Goal: Information Seeking & Learning: Check status

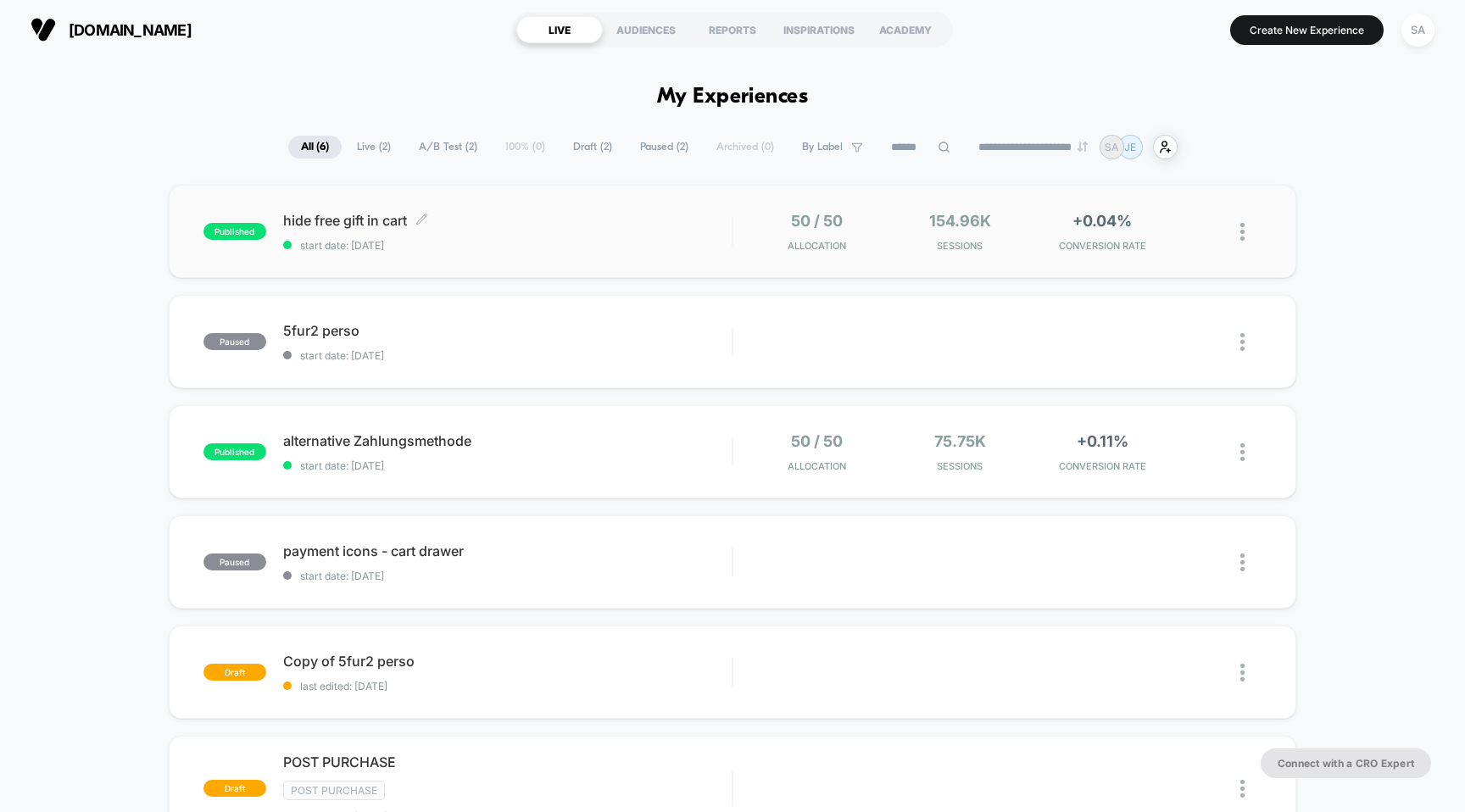
click at [346, 215] on span "hide free gift in cart Click to edit experience details" at bounding box center [507, 220] width 450 height 17
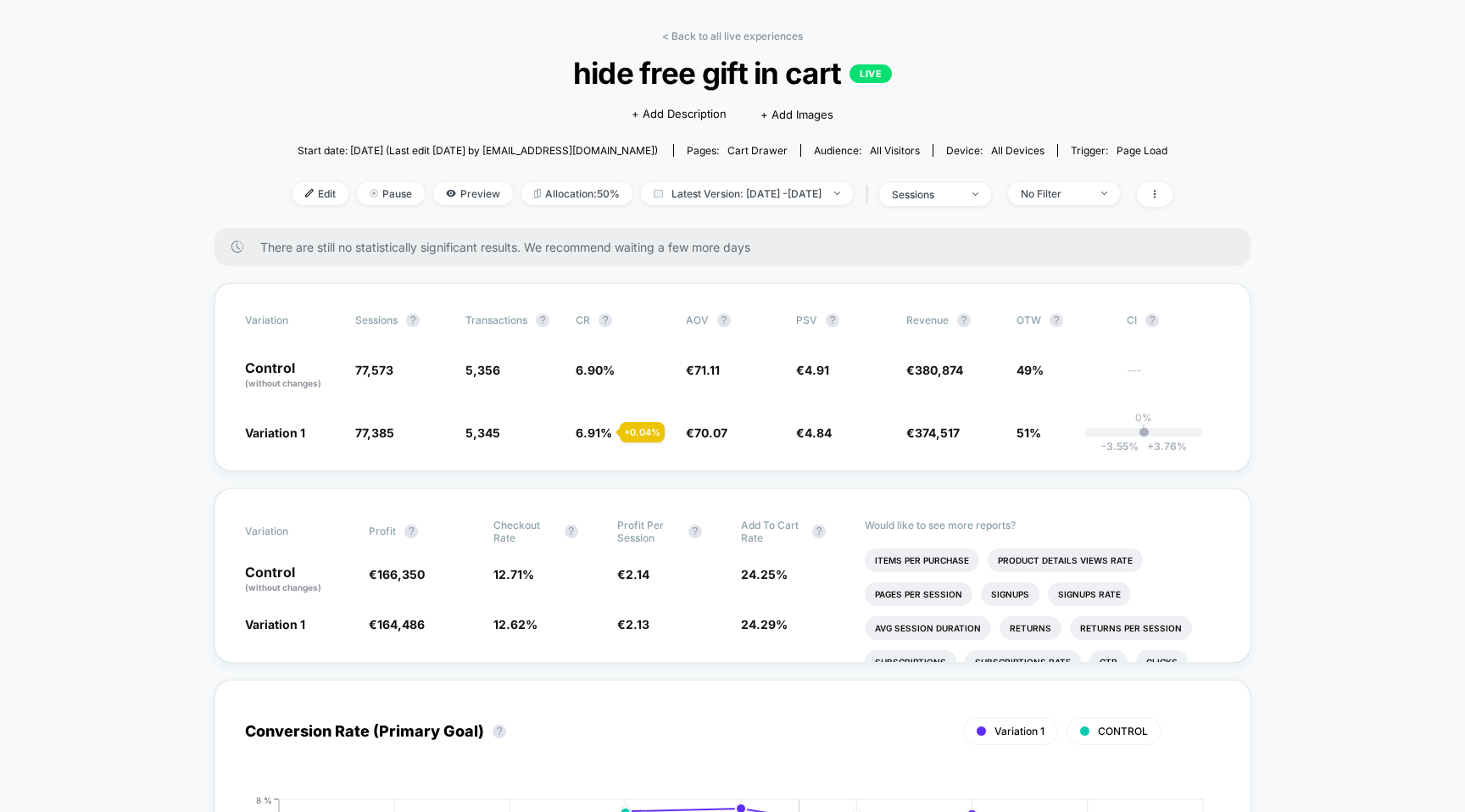
scroll to position [59, 0]
drag, startPoint x: 353, startPoint y: 364, endPoint x: 397, endPoint y: 431, distance: 80.2
click at [397, 431] on div "Variation Sessions ? Transactions ? CR ? AOV ? PSV ? Revenue ? OTW ? CI ? Contr…" at bounding box center [732, 376] width 1036 height 189
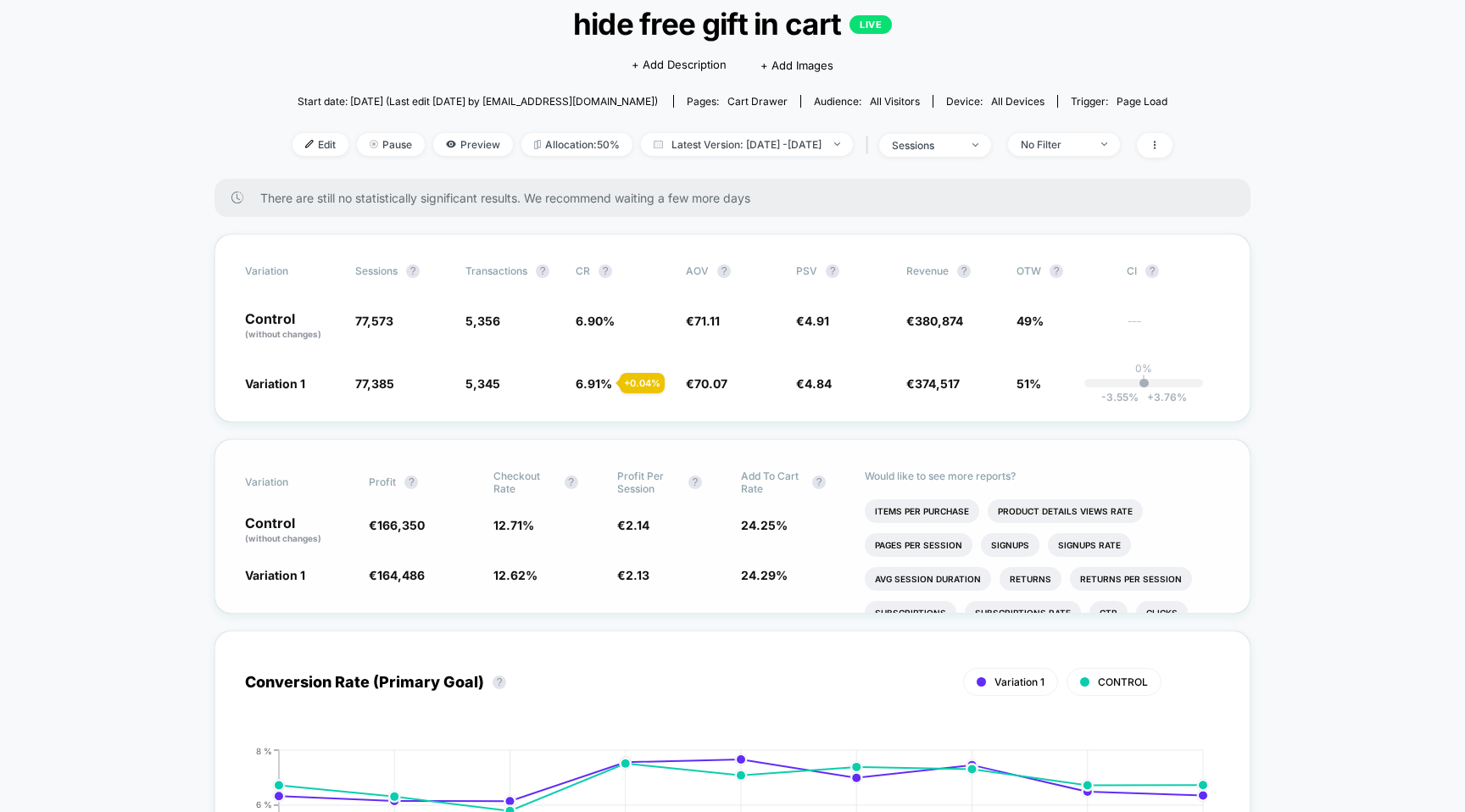
scroll to position [109, 0]
drag, startPoint x: 358, startPoint y: 314, endPoint x: 414, endPoint y: 314, distance: 56.0
click at [414, 314] on span "77,573" at bounding box center [402, 324] width 93 height 29
drag, startPoint x: 337, startPoint y: 396, endPoint x: 426, endPoint y: 395, distance: 89.0
click at [427, 395] on div "Variation Sessions ? Transactions ? CR ? AOV ? PSV ? Revenue ? OTW ? CI ? Contr…" at bounding box center [732, 327] width 1036 height 189
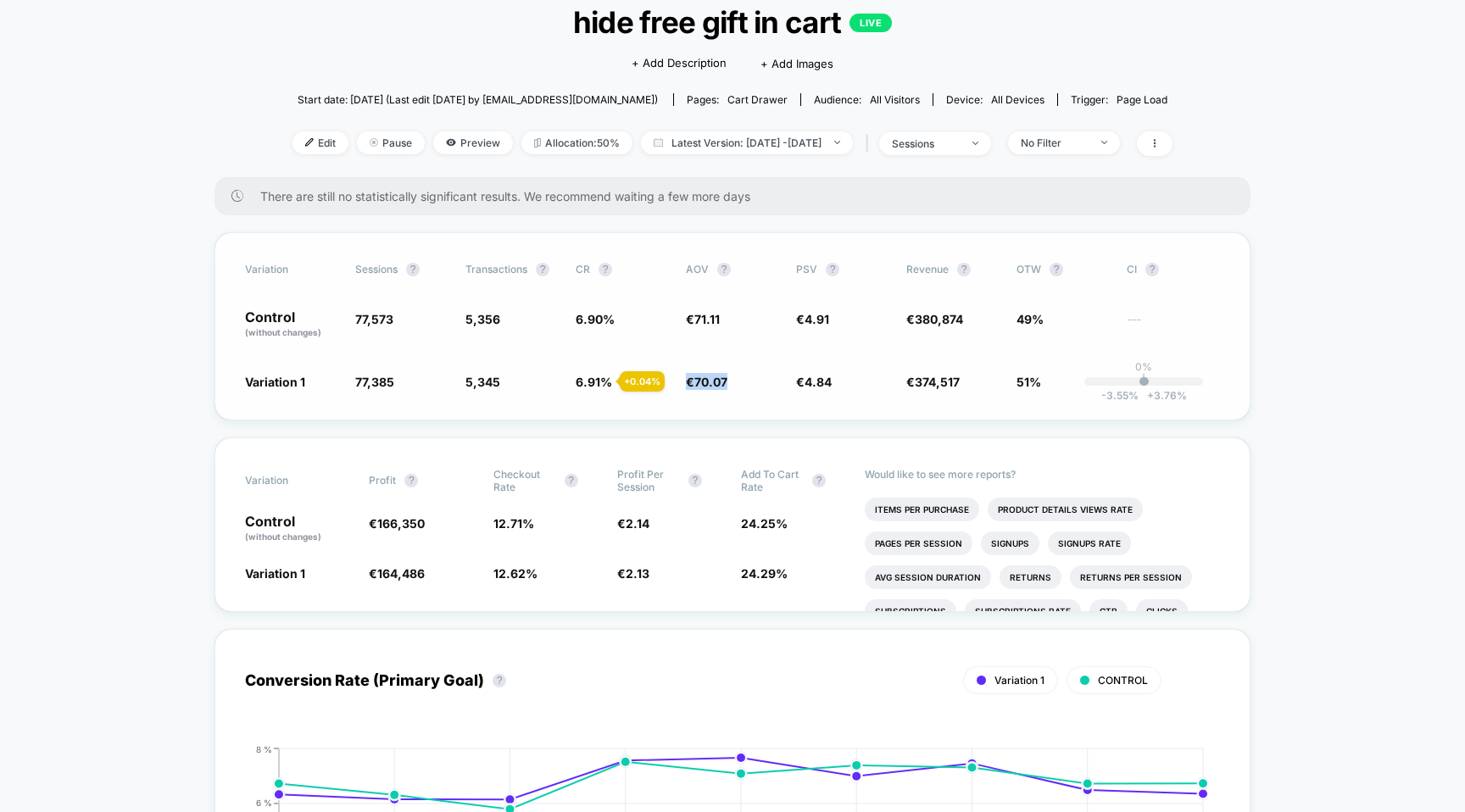
drag, startPoint x: 743, startPoint y: 375, endPoint x: 677, endPoint y: 379, distance: 66.1
click at [677, 379] on div "Variation 1 77,385 - 0.24 % 5,345 + 0.04 % 6.91 % + 0.04 % € 70.07 - 1.5 % € 4.…" at bounding box center [732, 381] width 975 height 17
drag, startPoint x: 729, startPoint y: 389, endPoint x: 686, endPoint y: 384, distance: 43.3
click at [686, 384] on div "Variation Sessions ? Transactions ? CR ? AOV ? PSV ? Revenue ? OTW ? CI ? Contr…" at bounding box center [732, 327] width 1036 height 189
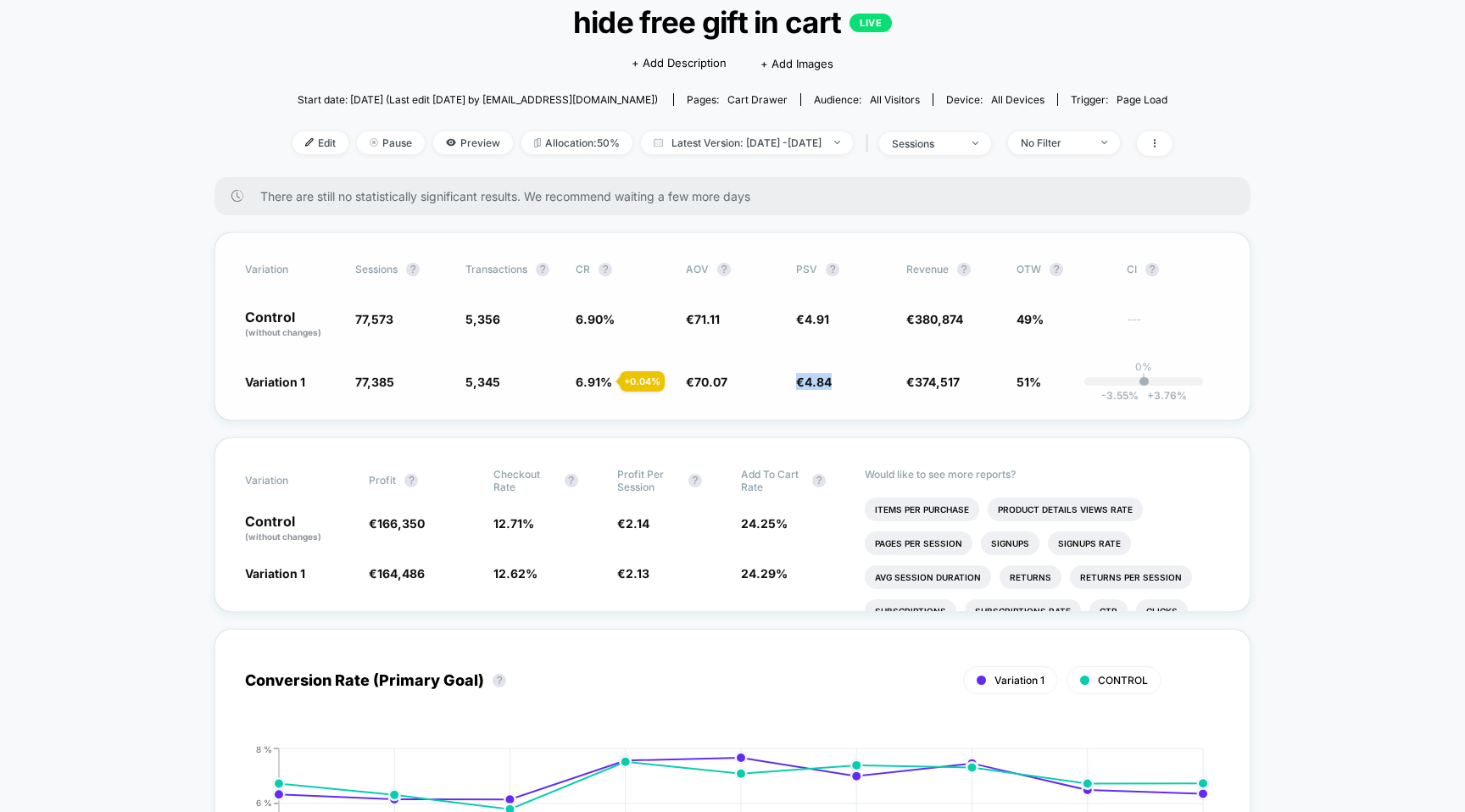
drag, startPoint x: 838, startPoint y: 377, endPoint x: 791, endPoint y: 383, distance: 47.4
click at [791, 383] on div "Variation 1 77,385 - 0.24 % 5,345 + 0.04 % 6.91 % + 0.04 % € 70.07 - 1.5 % € 4.…" at bounding box center [732, 381] width 975 height 17
drag, startPoint x: 608, startPoint y: 519, endPoint x: 648, endPoint y: 580, distance: 72.9
click at [648, 580] on div "Variation Profit ? Checkout Rate ? Profit Per Session ? Add To Cart Rate ? Cont…" at bounding box center [732, 525] width 1036 height 175
click at [636, 580] on div at bounding box center [636, 580] width 0 height 0
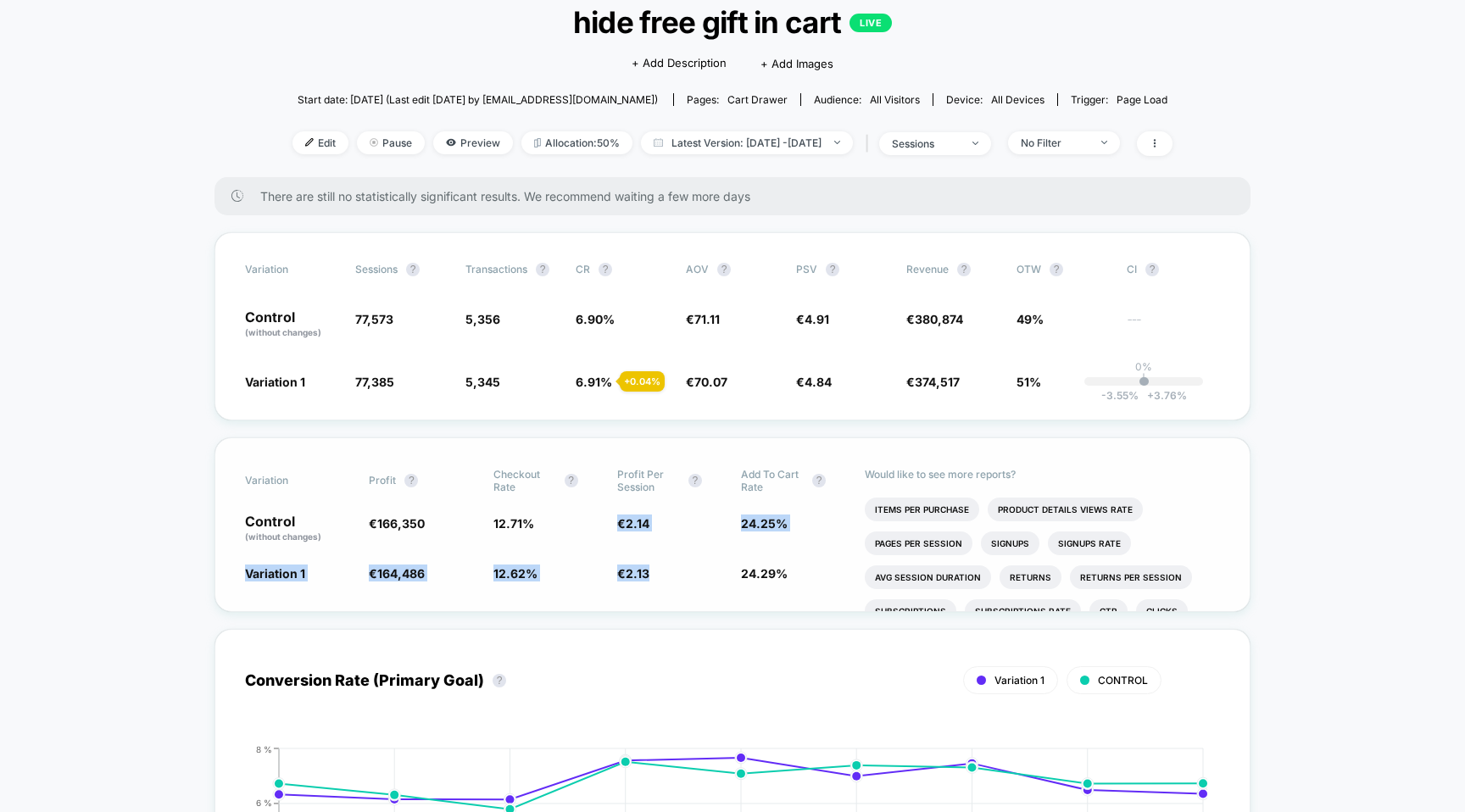
click at [662, 575] on span "€ 2.13 - 0.88 %" at bounding box center [671, 573] width 107 height 17
drag, startPoint x: 603, startPoint y: 520, endPoint x: 646, endPoint y: 520, distance: 43.0
click at [646, 520] on div "Control (without changes) € 166,350 12.71 % € 2.14 24.25 %" at bounding box center [732, 529] width 975 height 29
click at [694, 376] on span "70.07" at bounding box center [711, 382] width 33 height 15
drag, startPoint x: 685, startPoint y: 378, endPoint x: 760, endPoint y: 376, distance: 75.0
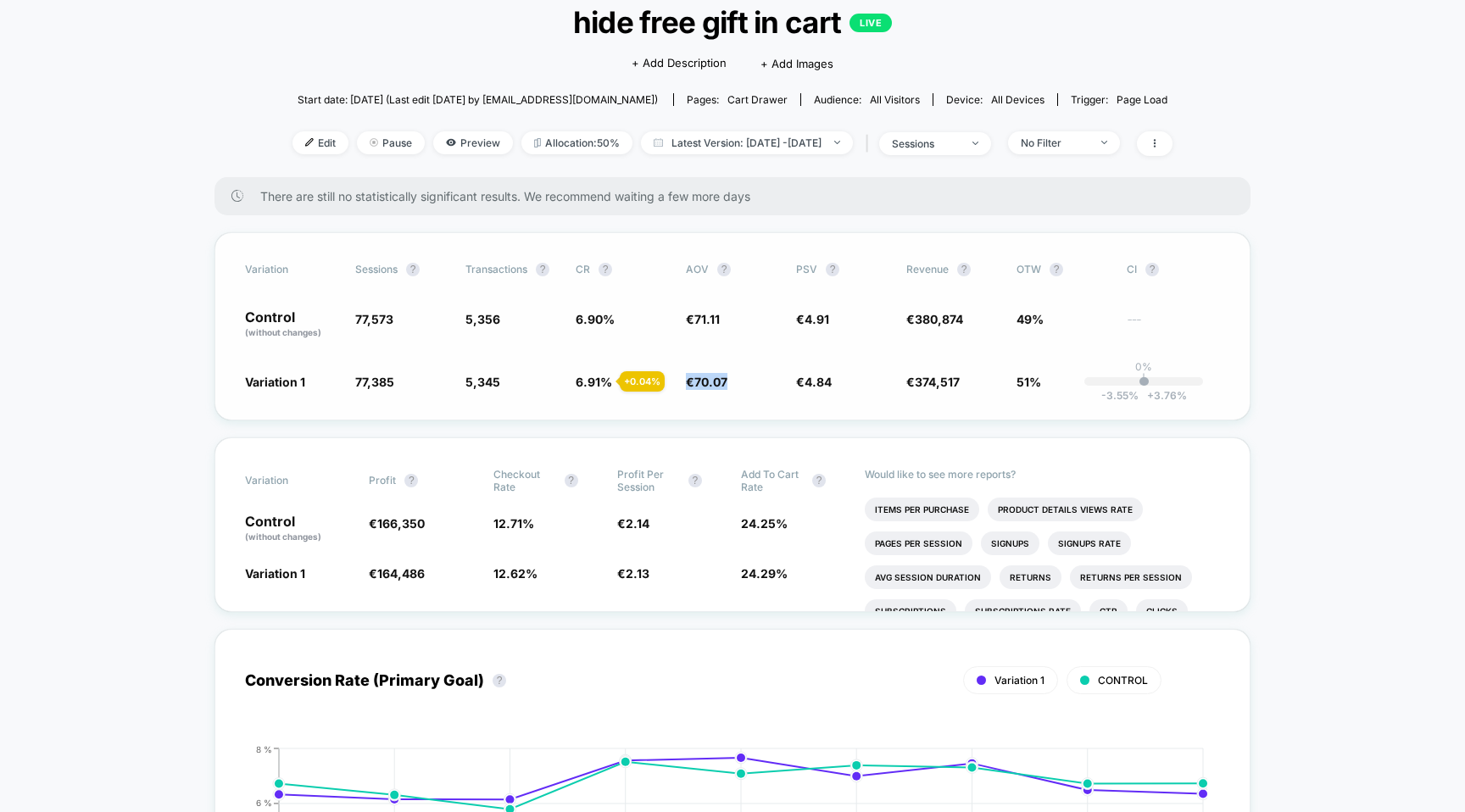
click at [760, 377] on span "€ 70.07 - 1.5 %" at bounding box center [732, 381] width 93 height 17
drag, startPoint x: 780, startPoint y: 376, endPoint x: 860, endPoint y: 375, distance: 80.0
click at [860, 375] on div "Variation 1 77,385 - 0.24 % 5,345 + 0.04 % 6.91 % + 0.04 % € 70.07 - 1.5 % € 4.…" at bounding box center [732, 381] width 975 height 17
drag, startPoint x: 782, startPoint y: 316, endPoint x: 840, endPoint y: 316, distance: 58.0
click at [841, 316] on div "Control (without changes) 77,573 5,356 6.90 % € 71.11 € 4.91 € 380,874 49% ---" at bounding box center [732, 324] width 975 height 29
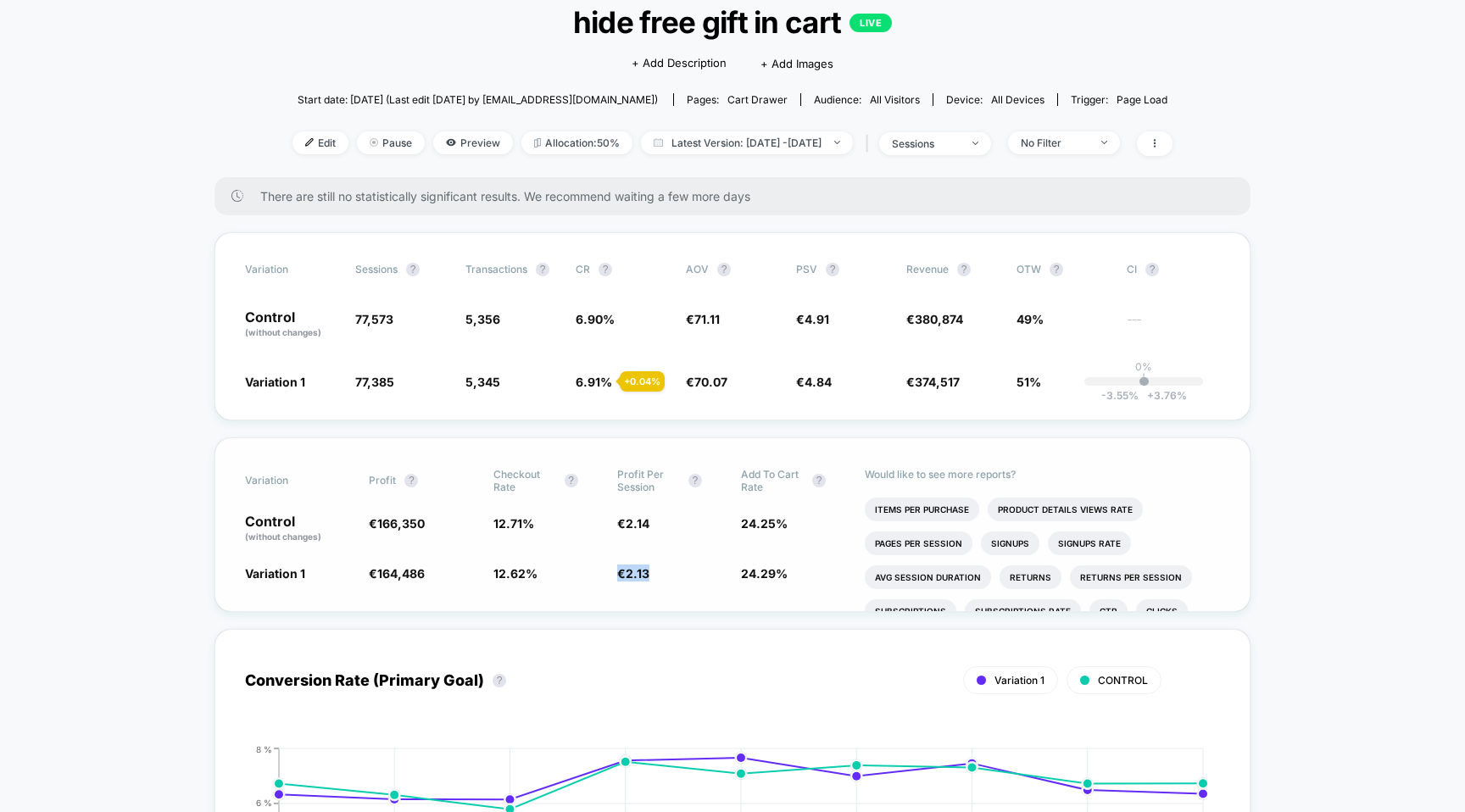
drag, startPoint x: 570, startPoint y: 575, endPoint x: 691, endPoint y: 578, distance: 121.0
click at [691, 578] on div "Variation 1 € 164,486 - 0.88 % 12.62 % - 0.70 % € 2.13 - 0.88 % 24.29 % + 0.18 %" at bounding box center [732, 573] width 975 height 17
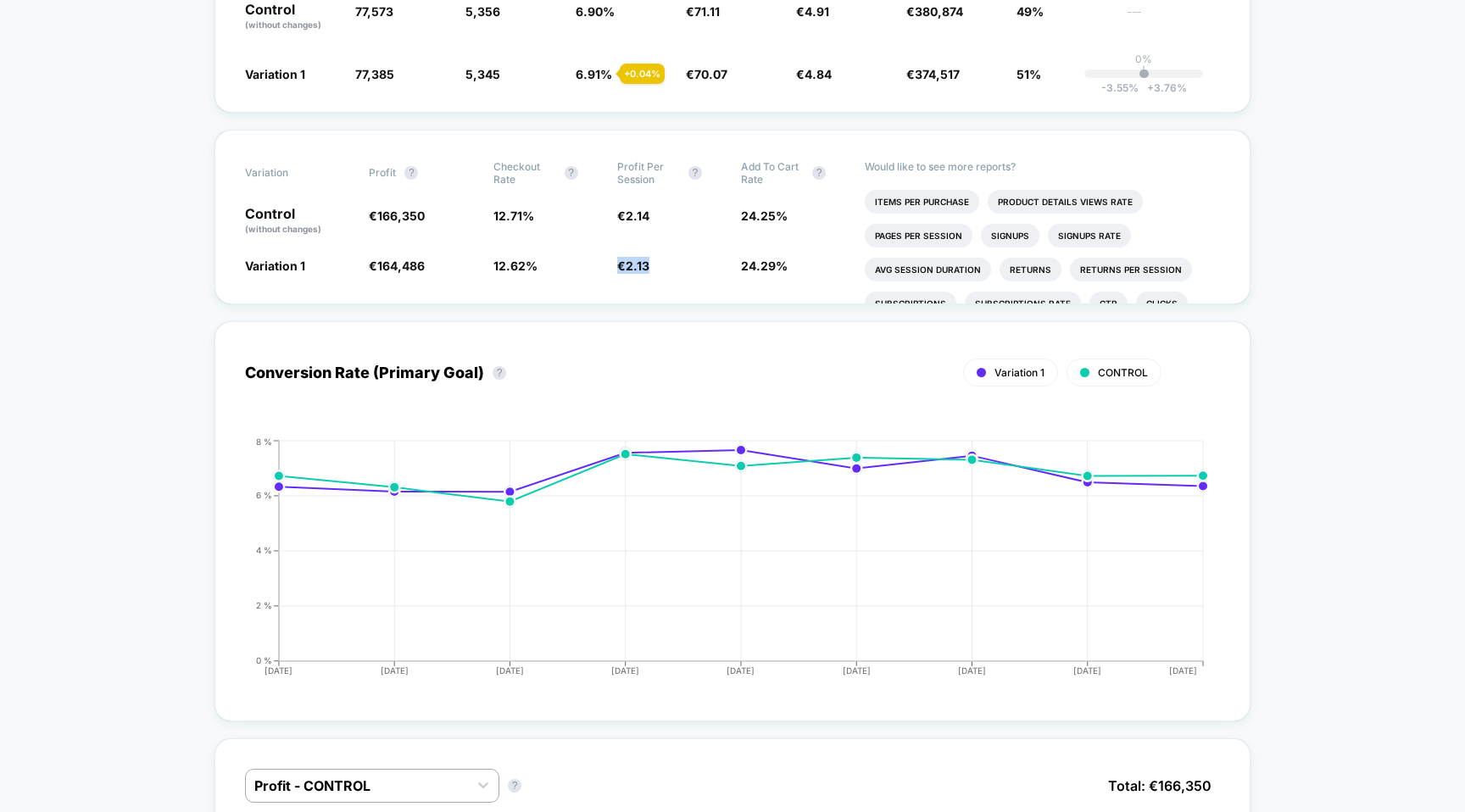
scroll to position [31, 0]
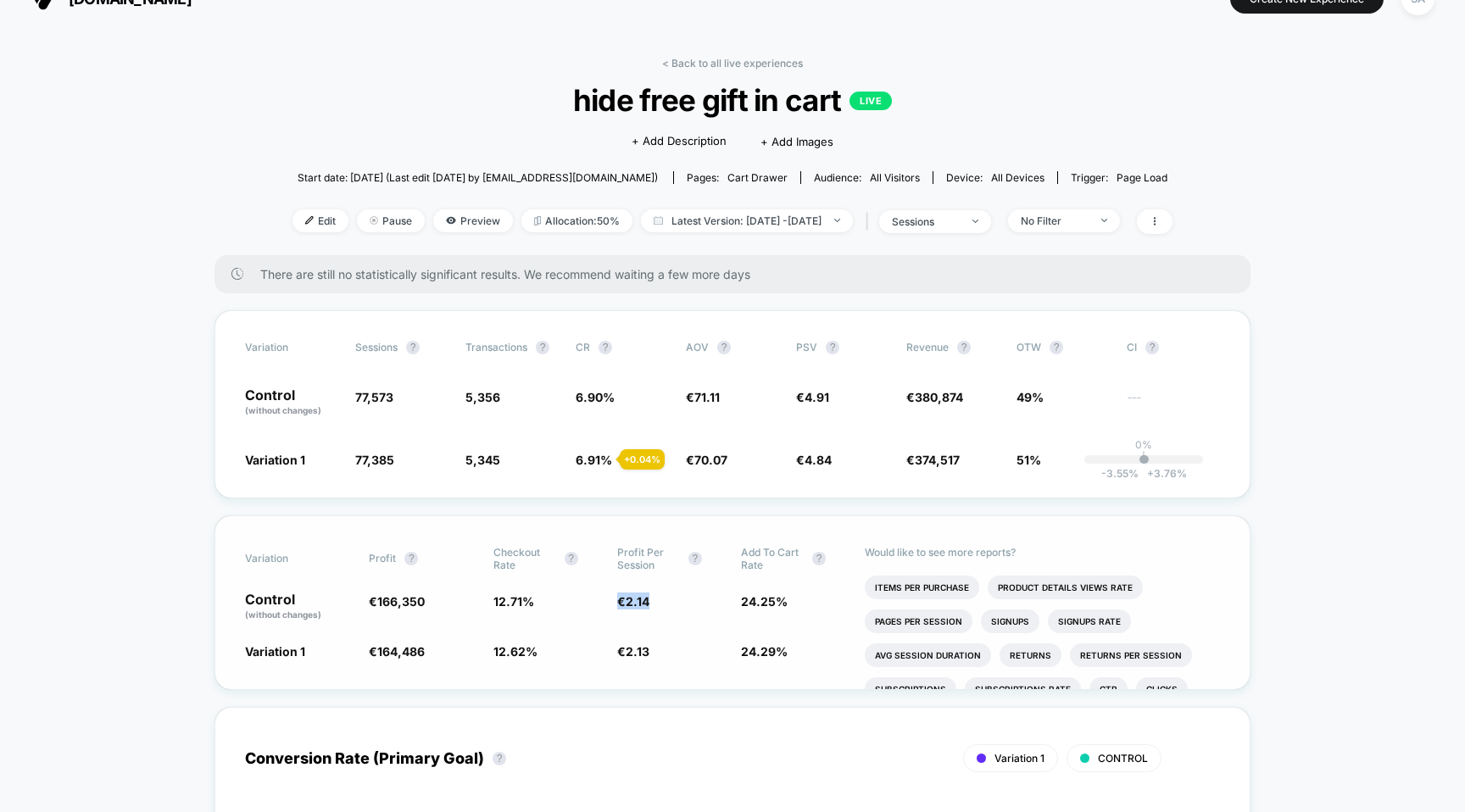
drag, startPoint x: 616, startPoint y: 602, endPoint x: 656, endPoint y: 598, distance: 40.2
click at [656, 598] on div "Control (without changes) € 166,350 12.71 % € 2.14 24.25 %" at bounding box center [732, 607] width 975 height 29
click at [656, 598] on span "€ 2.14" at bounding box center [671, 607] width 107 height 29
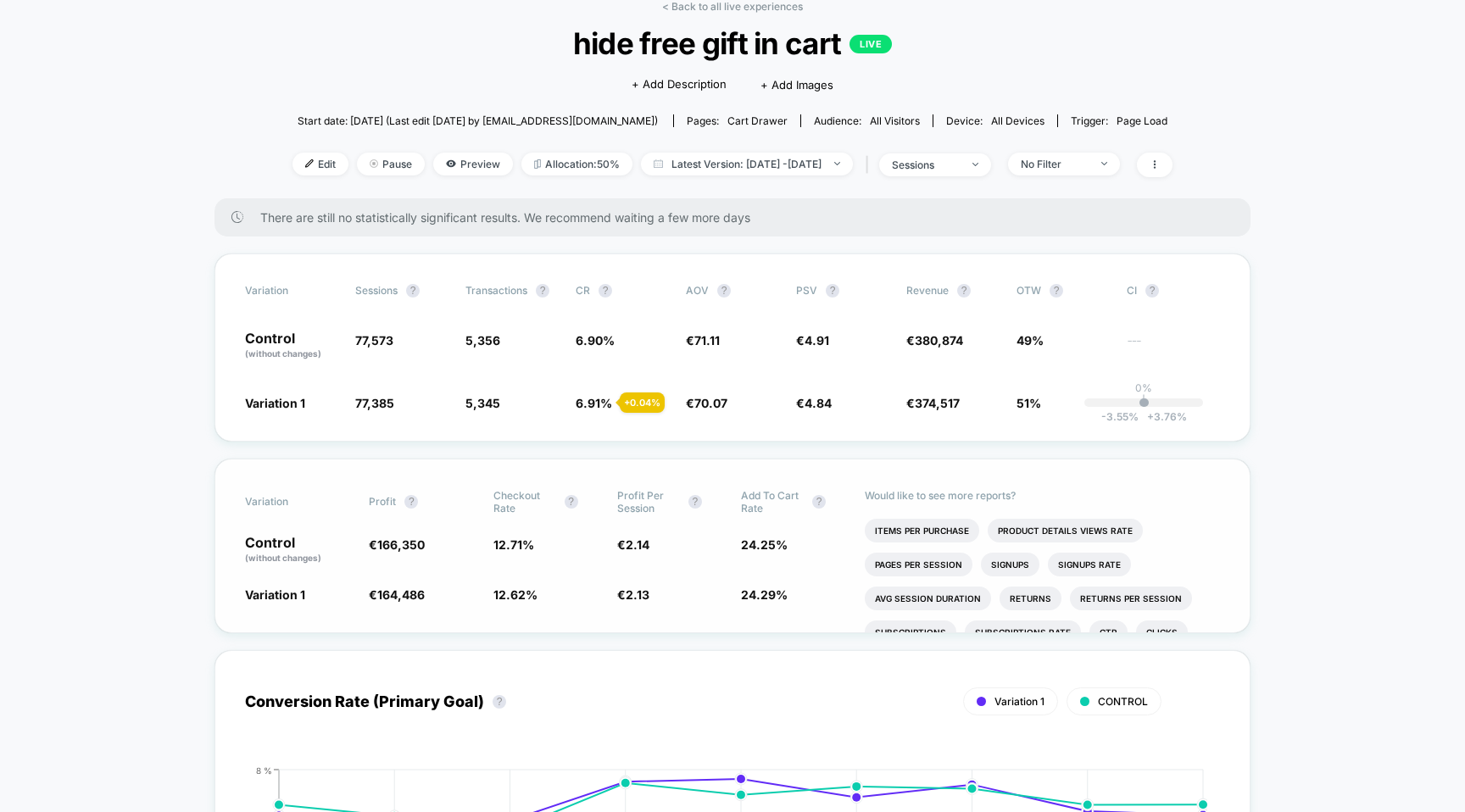
scroll to position [90, 0]
drag, startPoint x: 682, startPoint y: 337, endPoint x: 722, endPoint y: 337, distance: 40.0
click at [723, 337] on div "Control (without changes) 77,573 5,356 6.90 % € 71.11 € 4.91 € 380,874 49% ---" at bounding box center [732, 344] width 975 height 29
drag, startPoint x: 680, startPoint y: 398, endPoint x: 748, endPoint y: 397, distance: 68.0
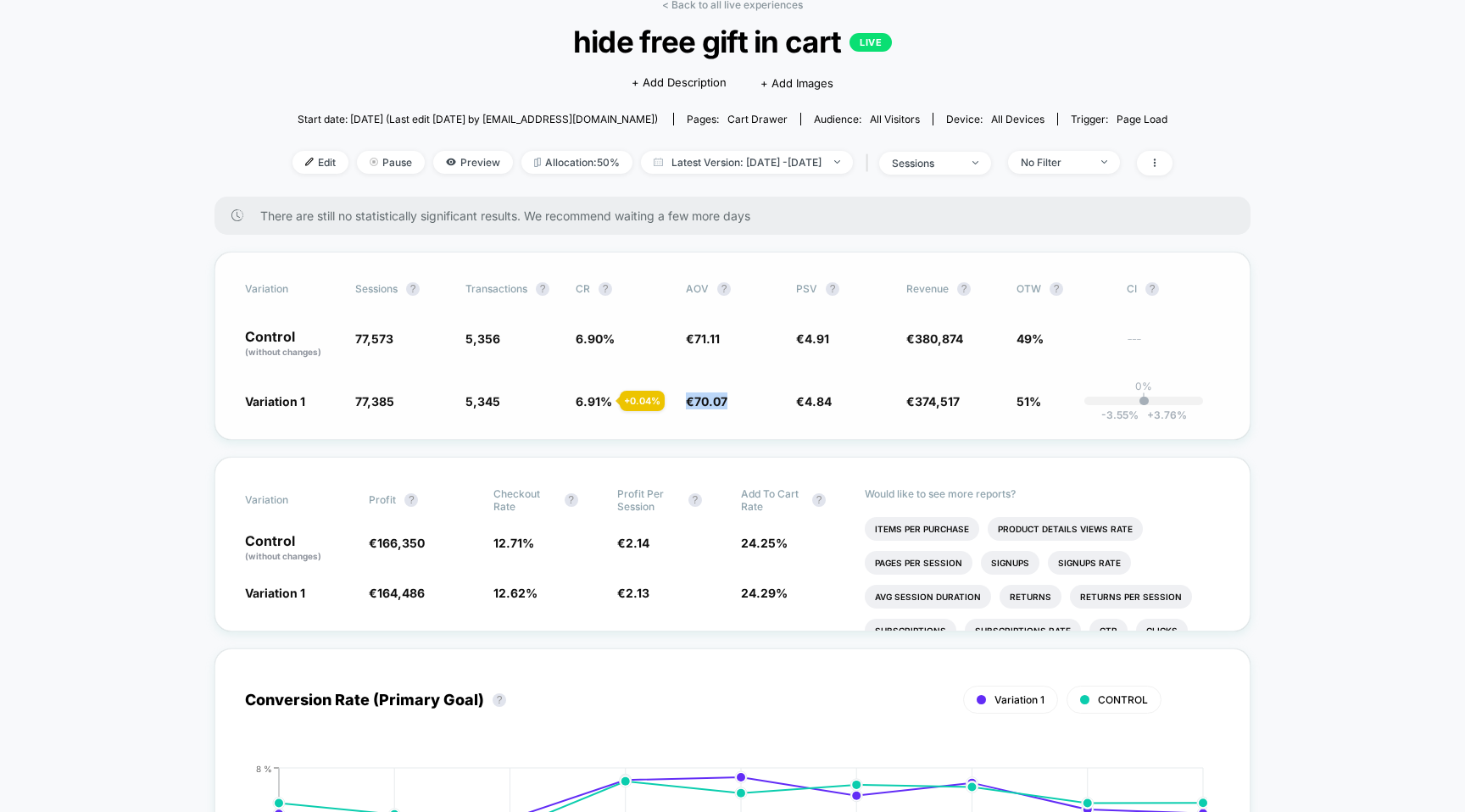
click at [748, 397] on div "Variation 1 77,385 - 0.24 % 5,345 + 0.04 % 6.91 % + 0.04 % € 70.07 - 1.5 % € 4.…" at bounding box center [732, 401] width 975 height 17
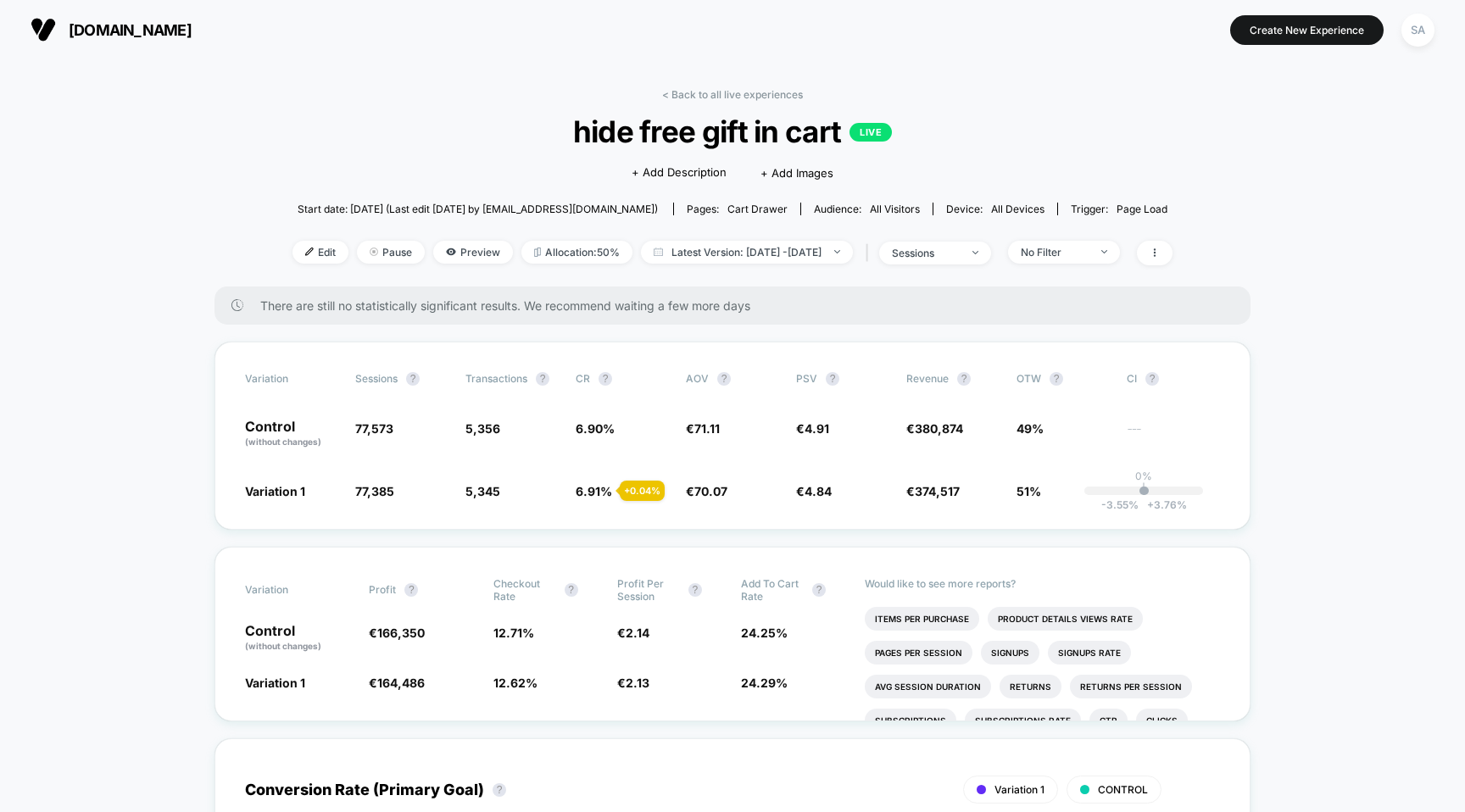
click at [137, 31] on span "[DOMAIN_NAME]" at bounding box center [130, 30] width 123 height 17
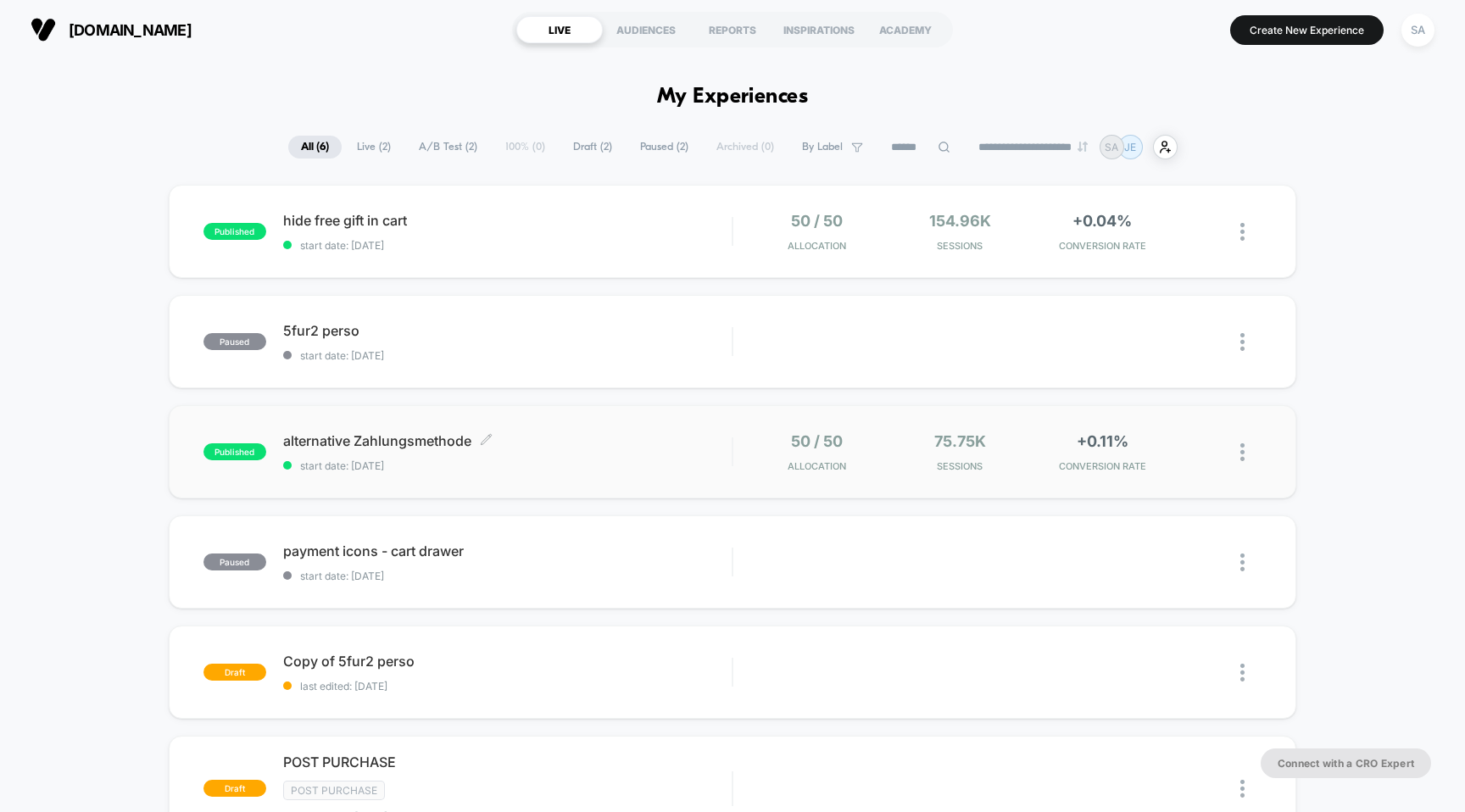
click at [389, 439] on span "alternative Zahlungsmethode Click to edit experience details" at bounding box center [507, 440] width 450 height 17
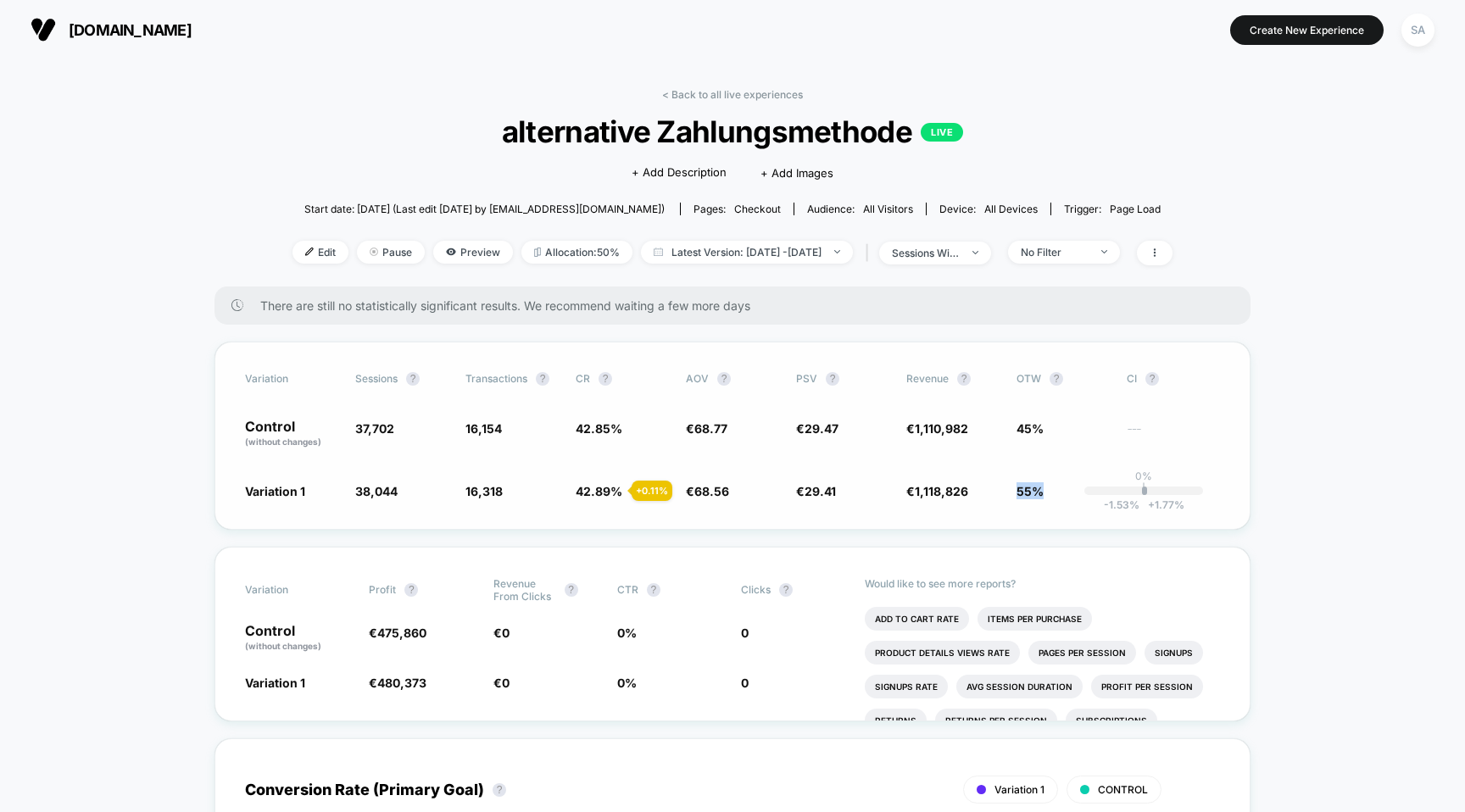
drag, startPoint x: 1014, startPoint y: 482, endPoint x: 1048, endPoint y: 488, distance: 34.5
click at [1049, 489] on div "Variation 1 38,044 + 0.91 % 16,318 + 0.11 % 42.89 % + 0.11 % € 68.56 - 0.31 % €…" at bounding box center [732, 491] width 975 height 17
click at [1089, 256] on div "No Filter" at bounding box center [1055, 252] width 68 height 13
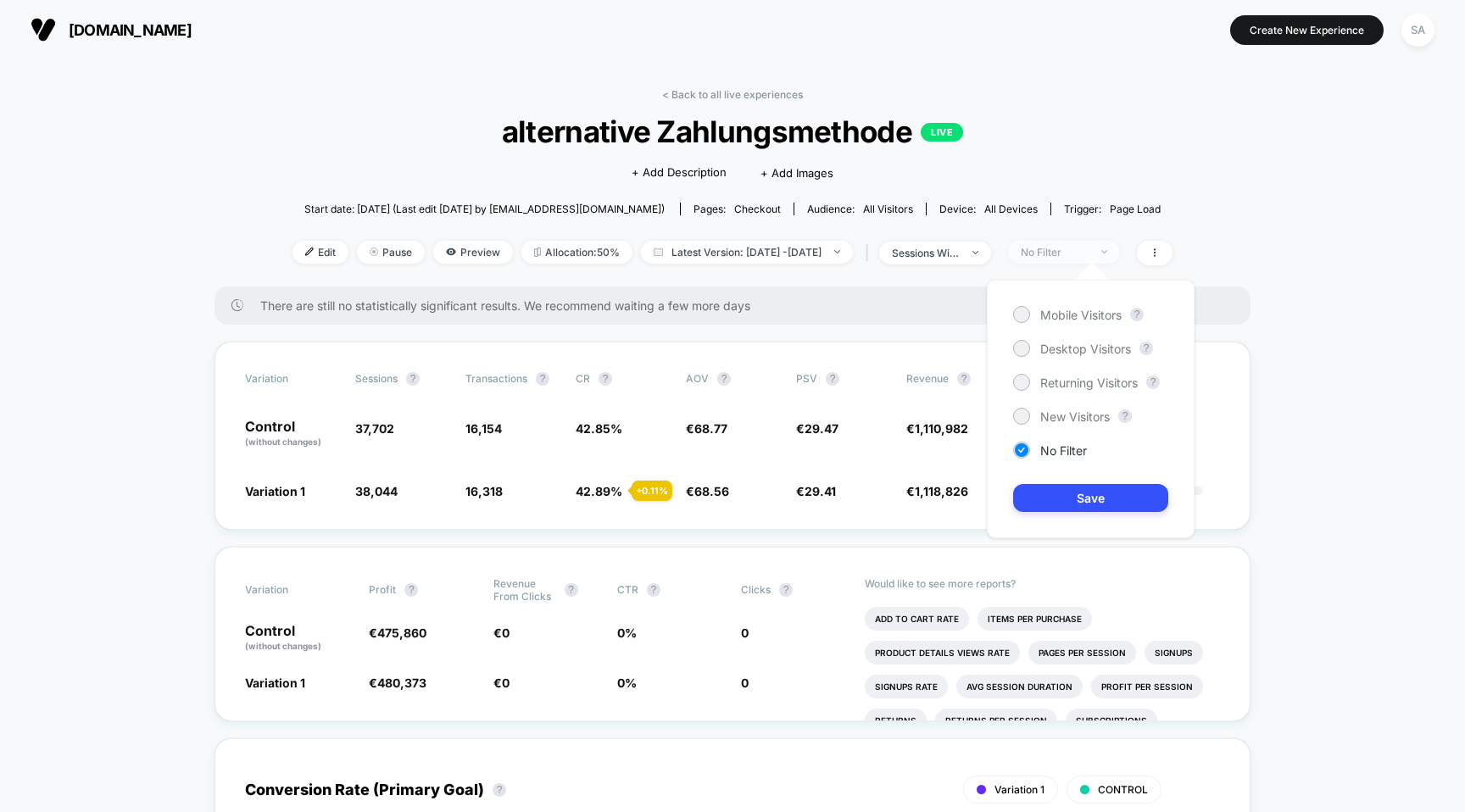
click at [1089, 250] on div "No Filter" at bounding box center [1055, 252] width 68 height 13
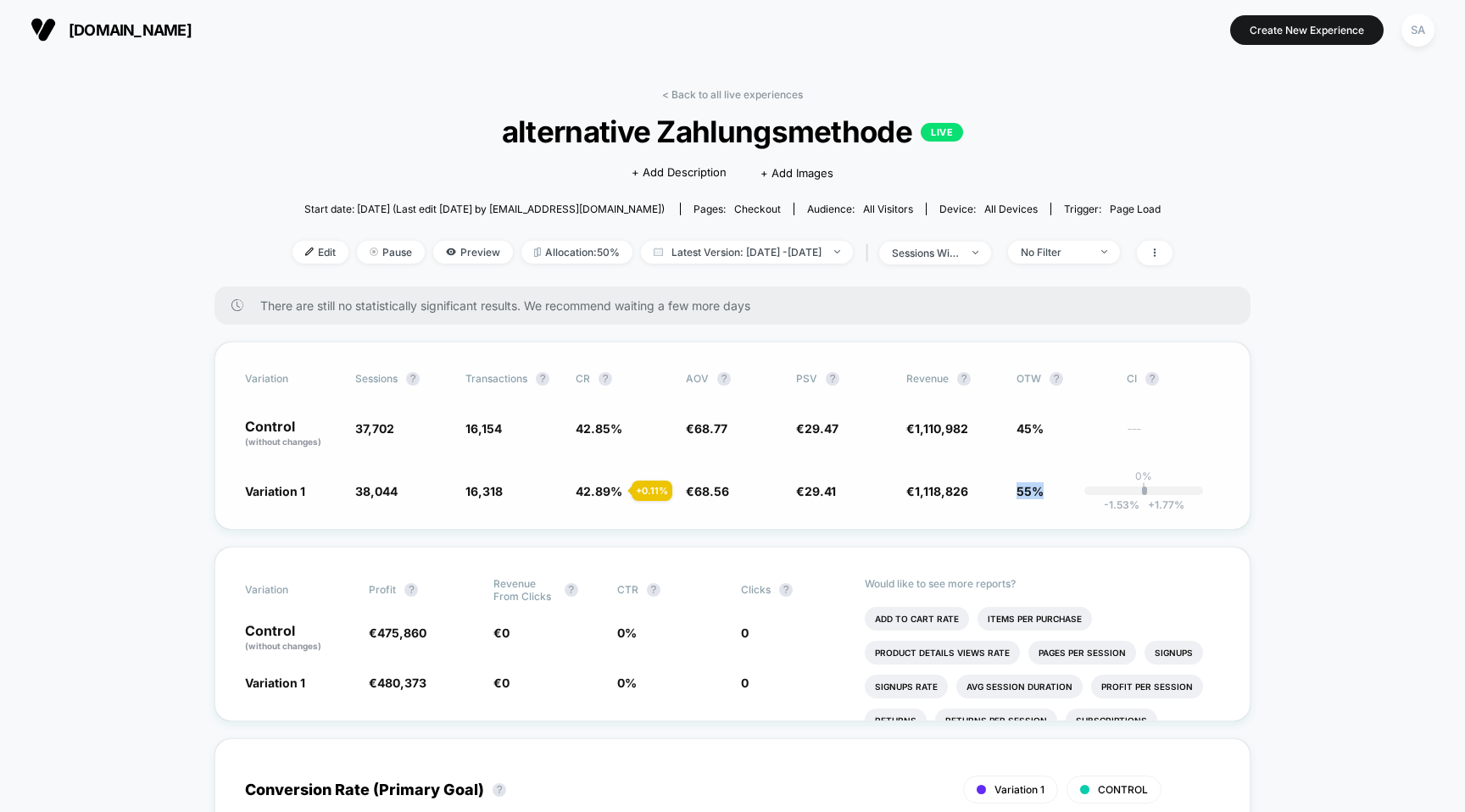
click at [1052, 497] on span "55%" at bounding box center [1063, 491] width 93 height 17
drag, startPoint x: 1057, startPoint y: 492, endPoint x: 1004, endPoint y: 490, distance: 53.0
click at [1004, 490] on div "Variation 1 38,044 + 0.91 % 16,318 + 0.11 % 42.89 % + 0.11 % € 68.56 - 0.31 % €…" at bounding box center [732, 491] width 975 height 17
click at [1051, 499] on div "Variation Sessions ? Transactions ? CR ? AOV ? PSV ? Revenue ? OTW ? CI ? Contr…" at bounding box center [732, 436] width 1036 height 189
drag, startPoint x: 1049, startPoint y: 486, endPoint x: 1001, endPoint y: 485, distance: 48.0
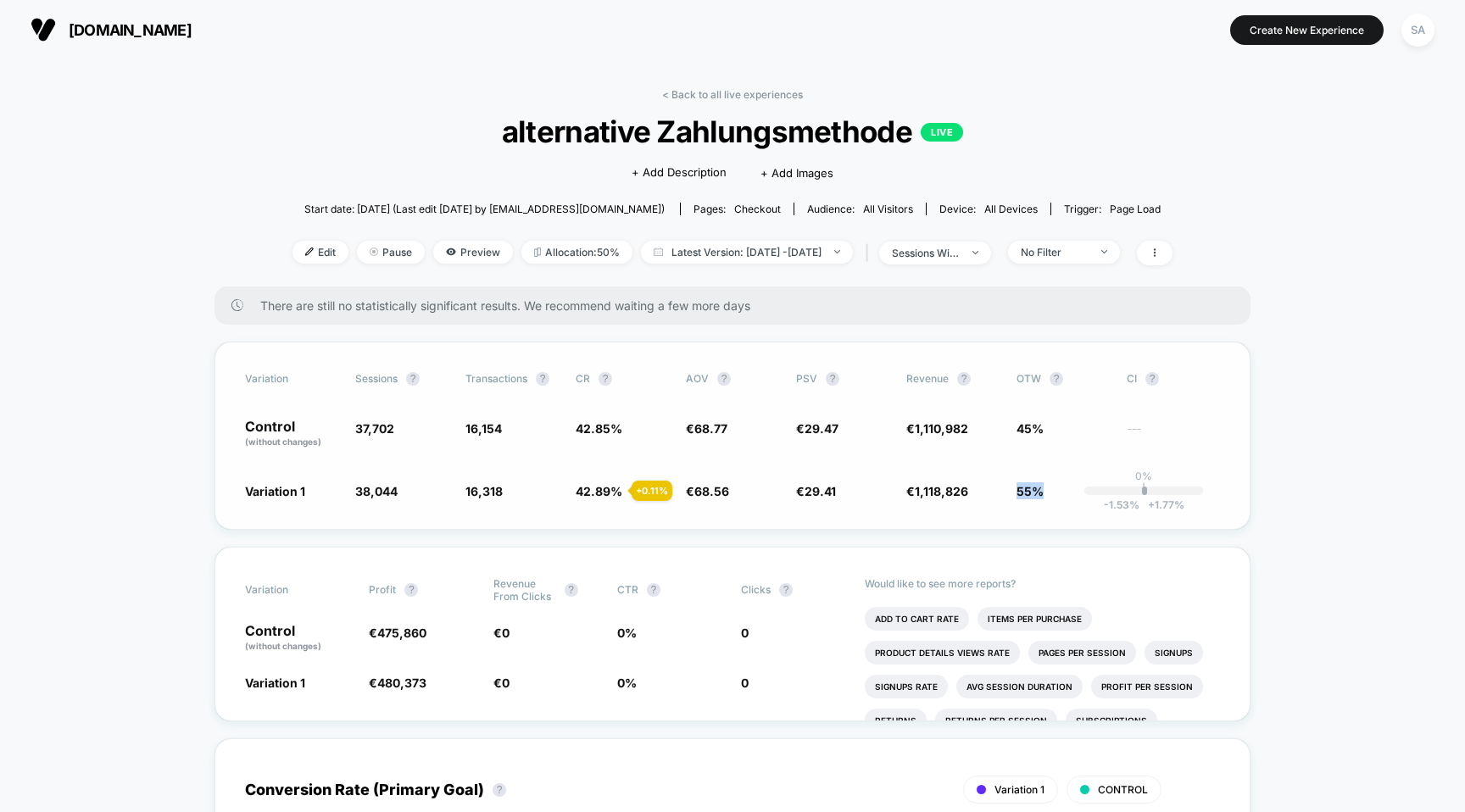
click at [1001, 485] on div "Variation 1 38,044 + 0.91 % 16,318 + 0.11 % 42.89 % + 0.11 % € 68.56 - 0.31 % €…" at bounding box center [732, 491] width 975 height 17
click at [1089, 251] on div "No Filter" at bounding box center [1055, 252] width 68 height 13
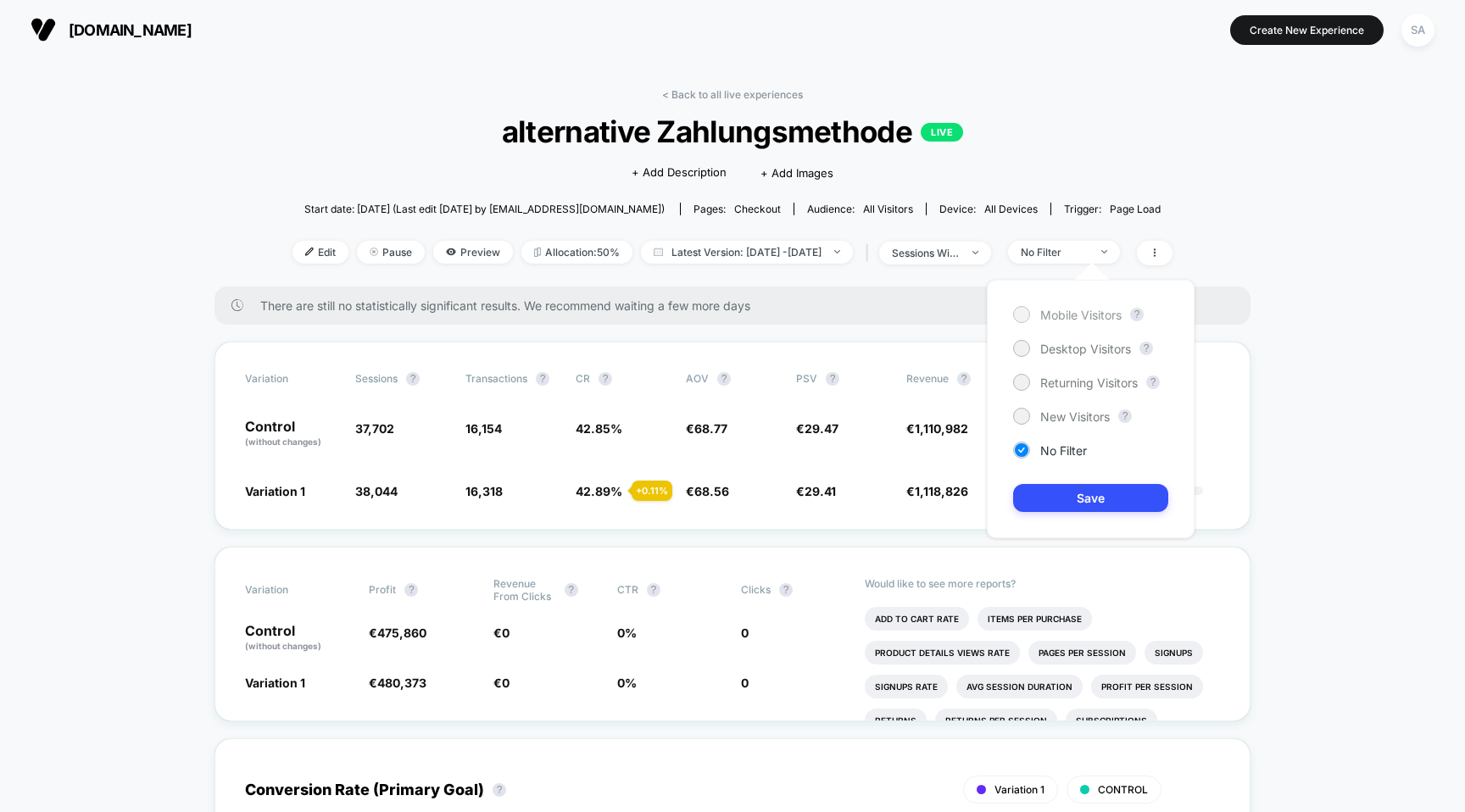
click at [1078, 309] on span "Mobile Visitors" at bounding box center [1081, 315] width 81 height 15
click at [1112, 498] on button "Save" at bounding box center [1091, 499] width 155 height 28
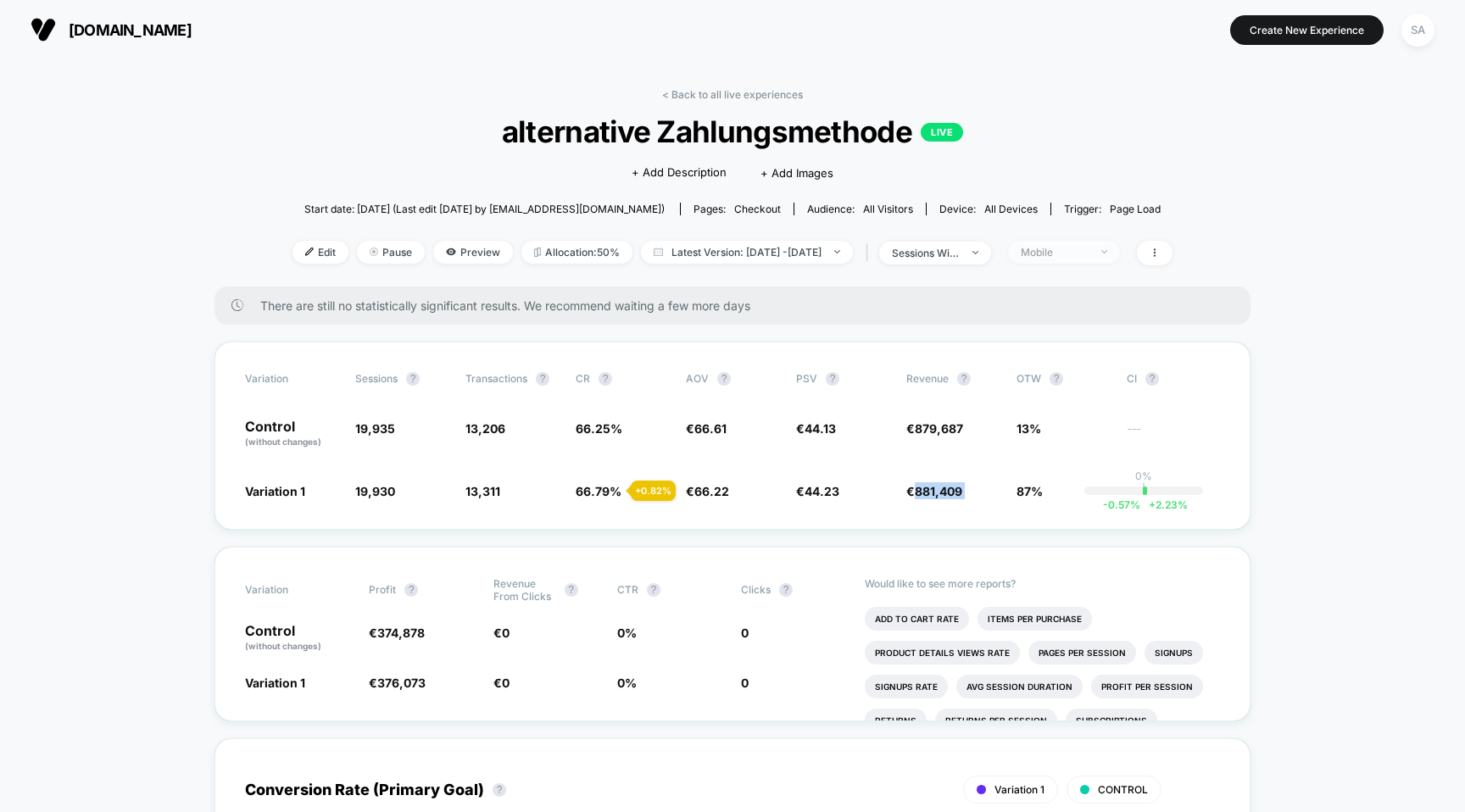
click at [1096, 242] on span "Mobile" at bounding box center [1064, 252] width 112 height 23
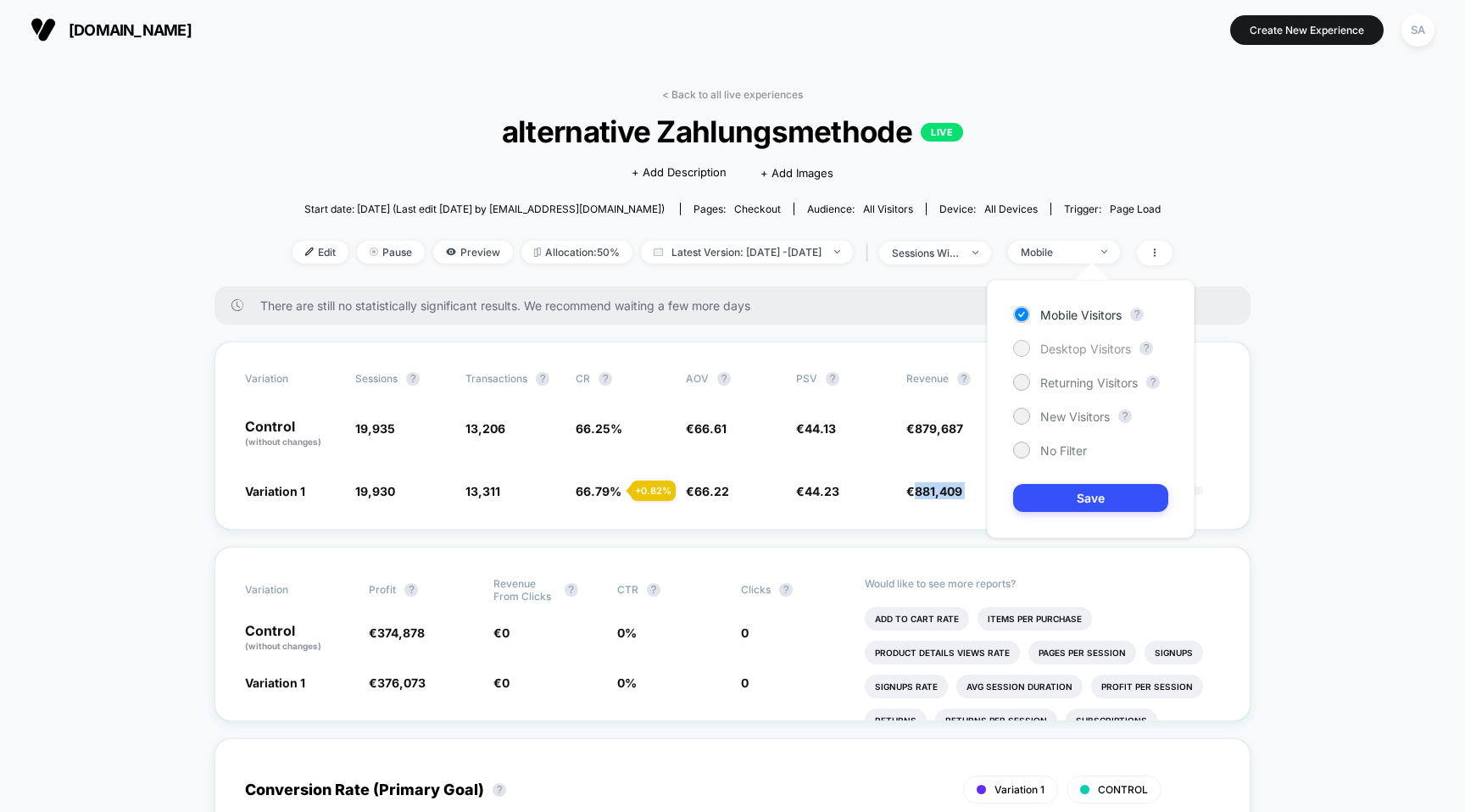
click at [1087, 351] on span "Desktop Visitors" at bounding box center [1086, 348] width 91 height 15
click at [1087, 491] on button "Save" at bounding box center [1091, 499] width 155 height 28
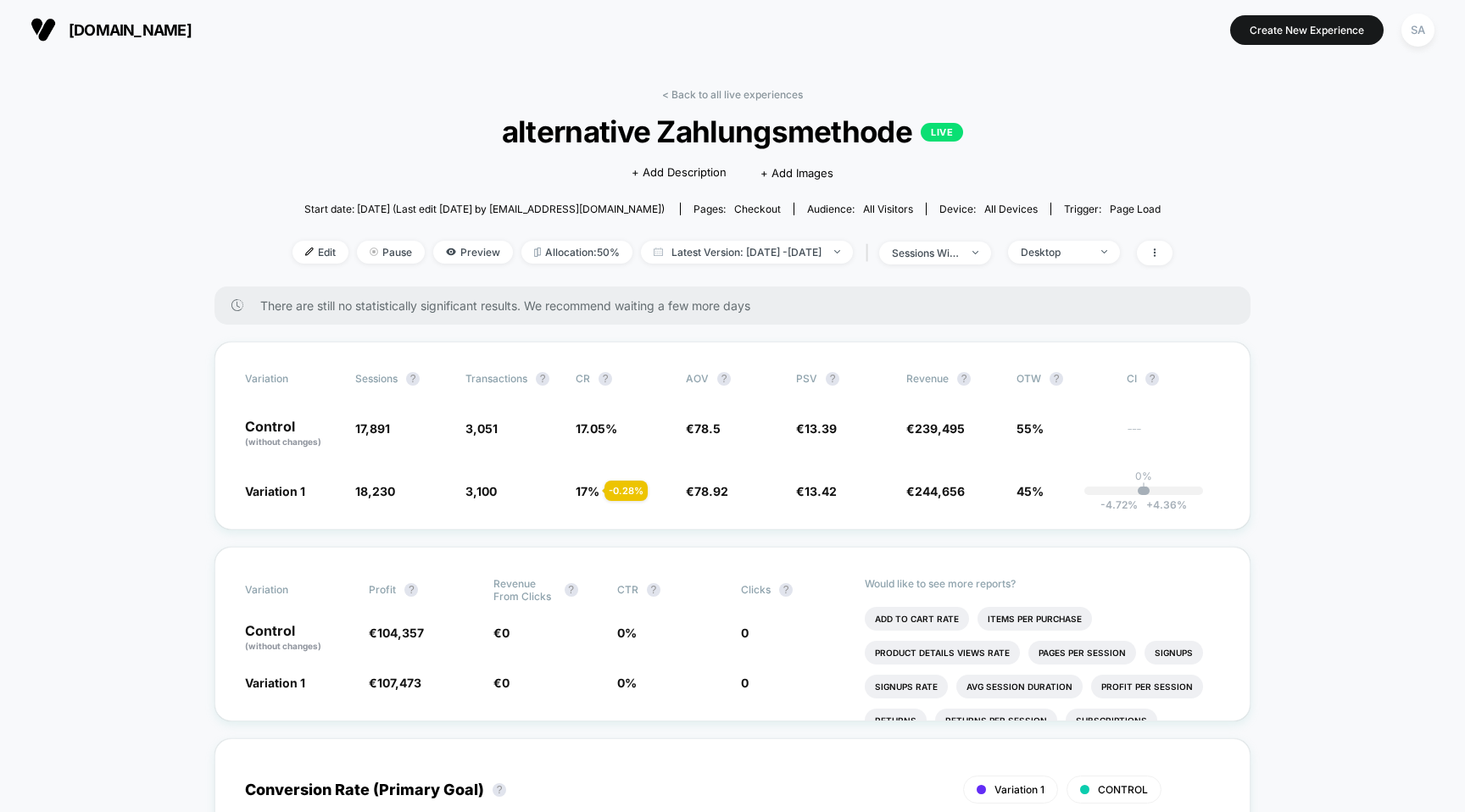
click at [1064, 237] on div "< Back to all live experiences alternative Zahlungsmethode LIVE Click to edit e…" at bounding box center [732, 187] width 880 height 198
click at [1065, 254] on div "Desktop" at bounding box center [1055, 252] width 68 height 13
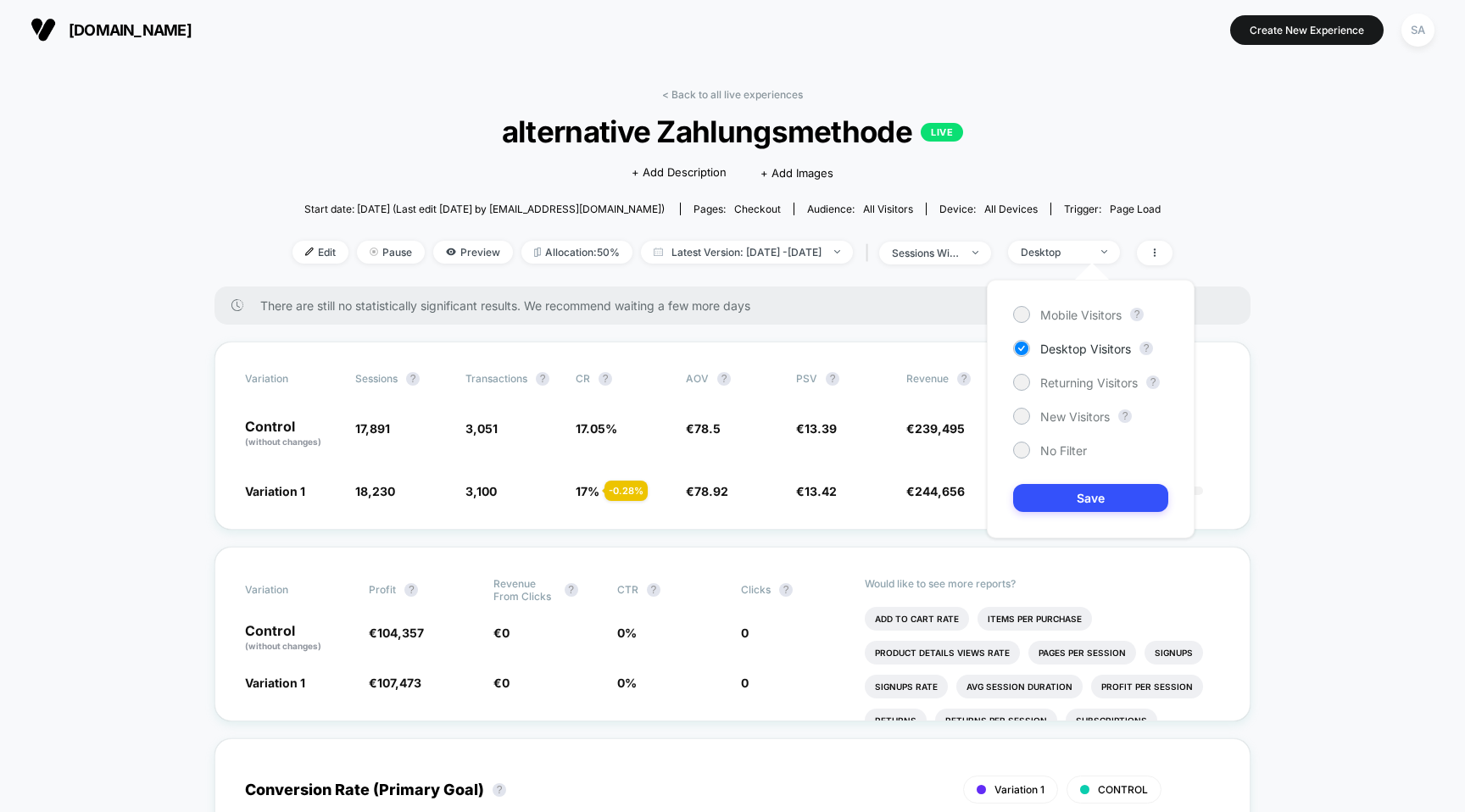
click at [121, 30] on span "[DOMAIN_NAME]" at bounding box center [130, 30] width 123 height 17
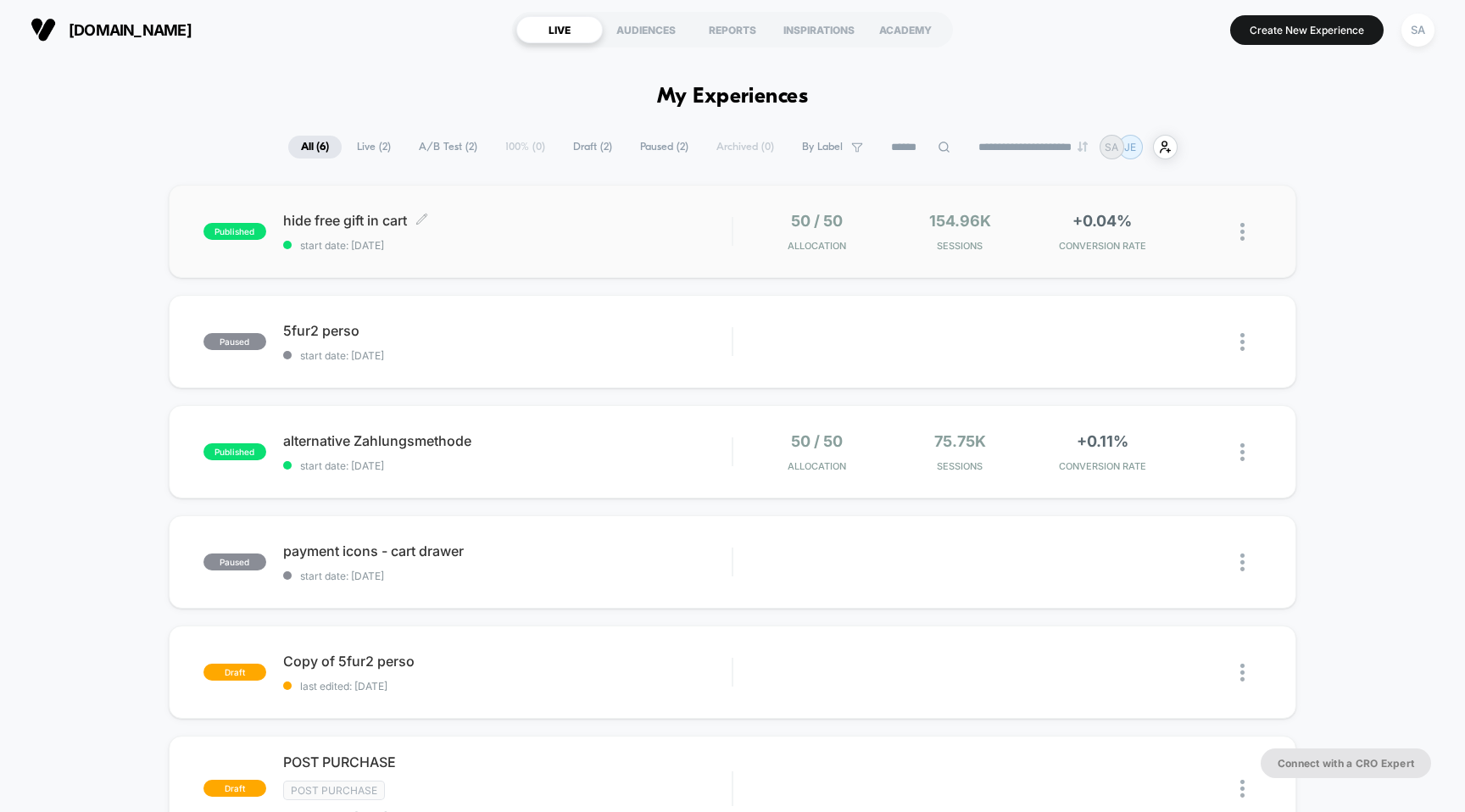
click at [371, 216] on span "hide free gift in cart Click to edit experience details" at bounding box center [507, 220] width 450 height 17
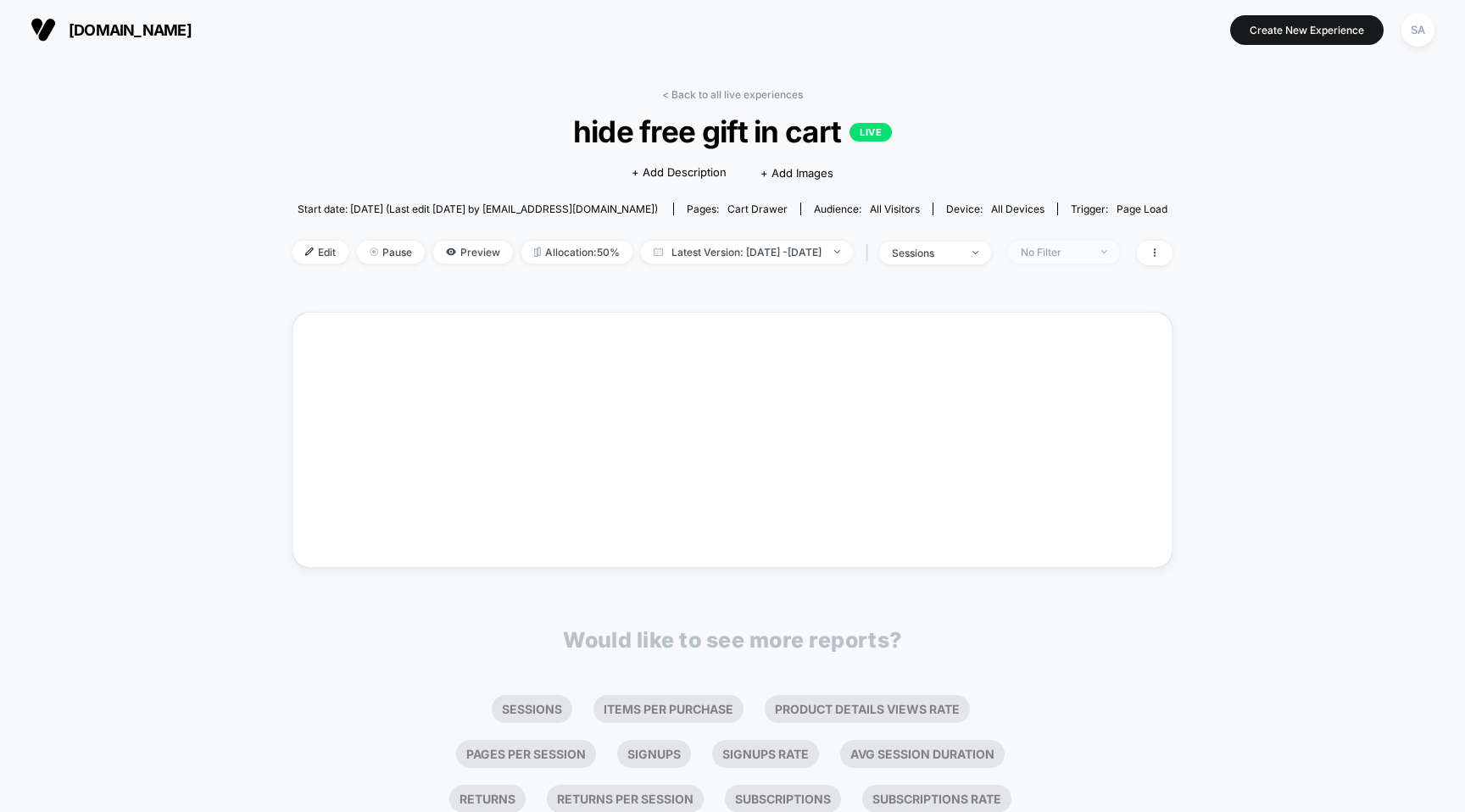
click at [1089, 251] on div "No Filter" at bounding box center [1055, 252] width 68 height 13
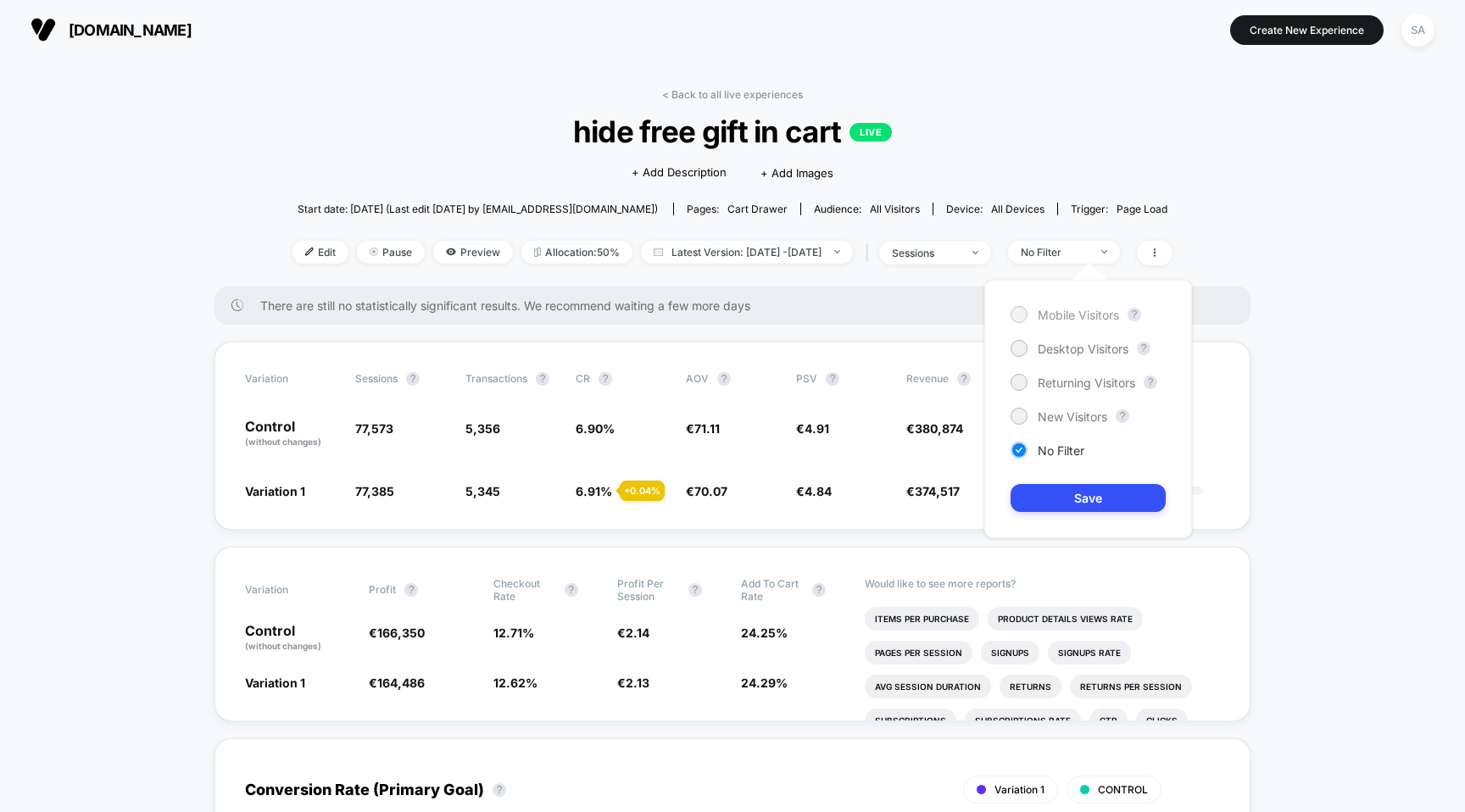
click at [1084, 309] on span "Mobile Visitors" at bounding box center [1078, 315] width 81 height 15
click at [1083, 492] on button "Save" at bounding box center [1089, 499] width 155 height 28
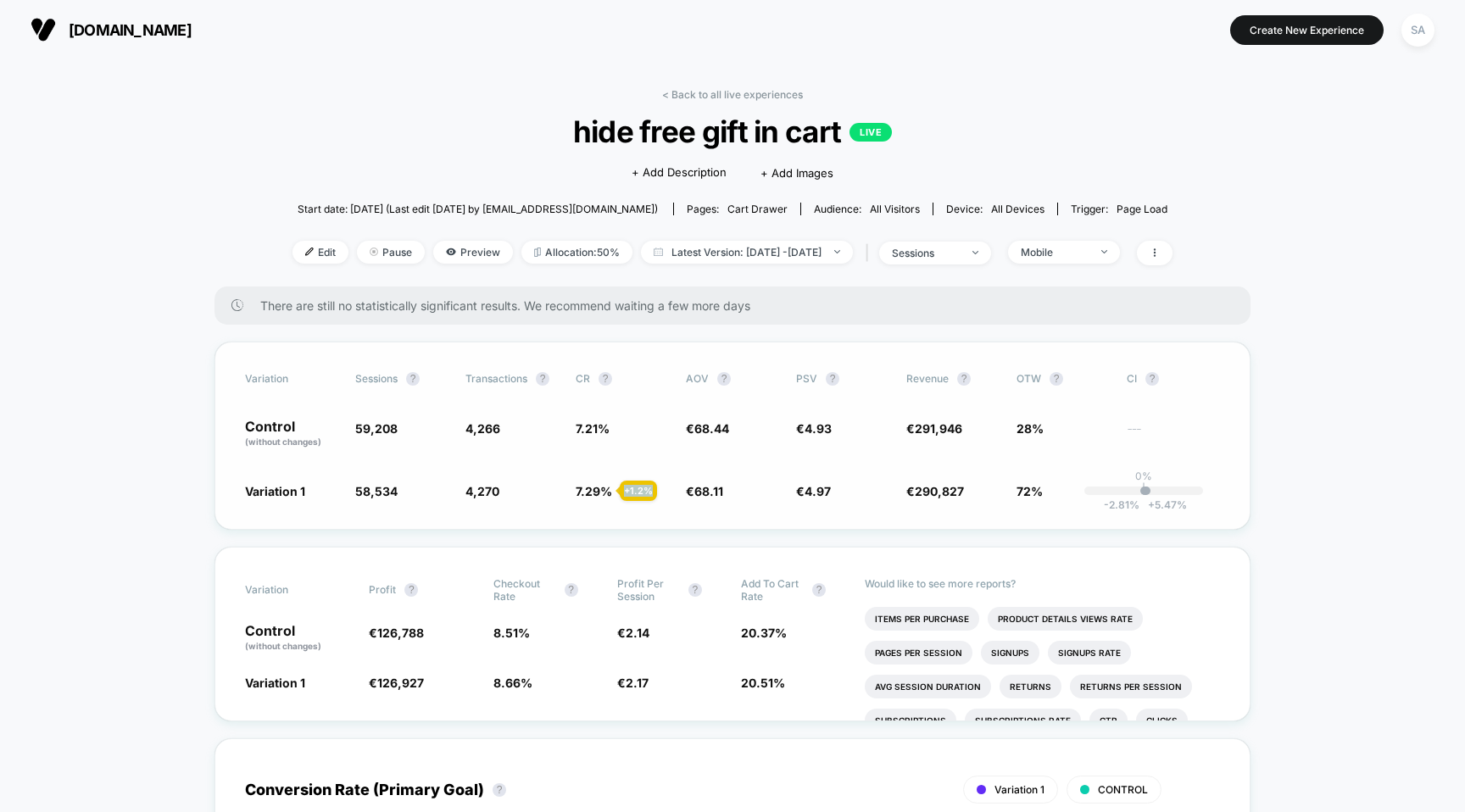
drag, startPoint x: 662, startPoint y: 495, endPoint x: 651, endPoint y: 492, distance: 11.4
click at [652, 492] on span "7.29 % + 1.2 %" at bounding box center [622, 491] width 93 height 17
click at [1079, 244] on span "Mobile" at bounding box center [1064, 252] width 112 height 23
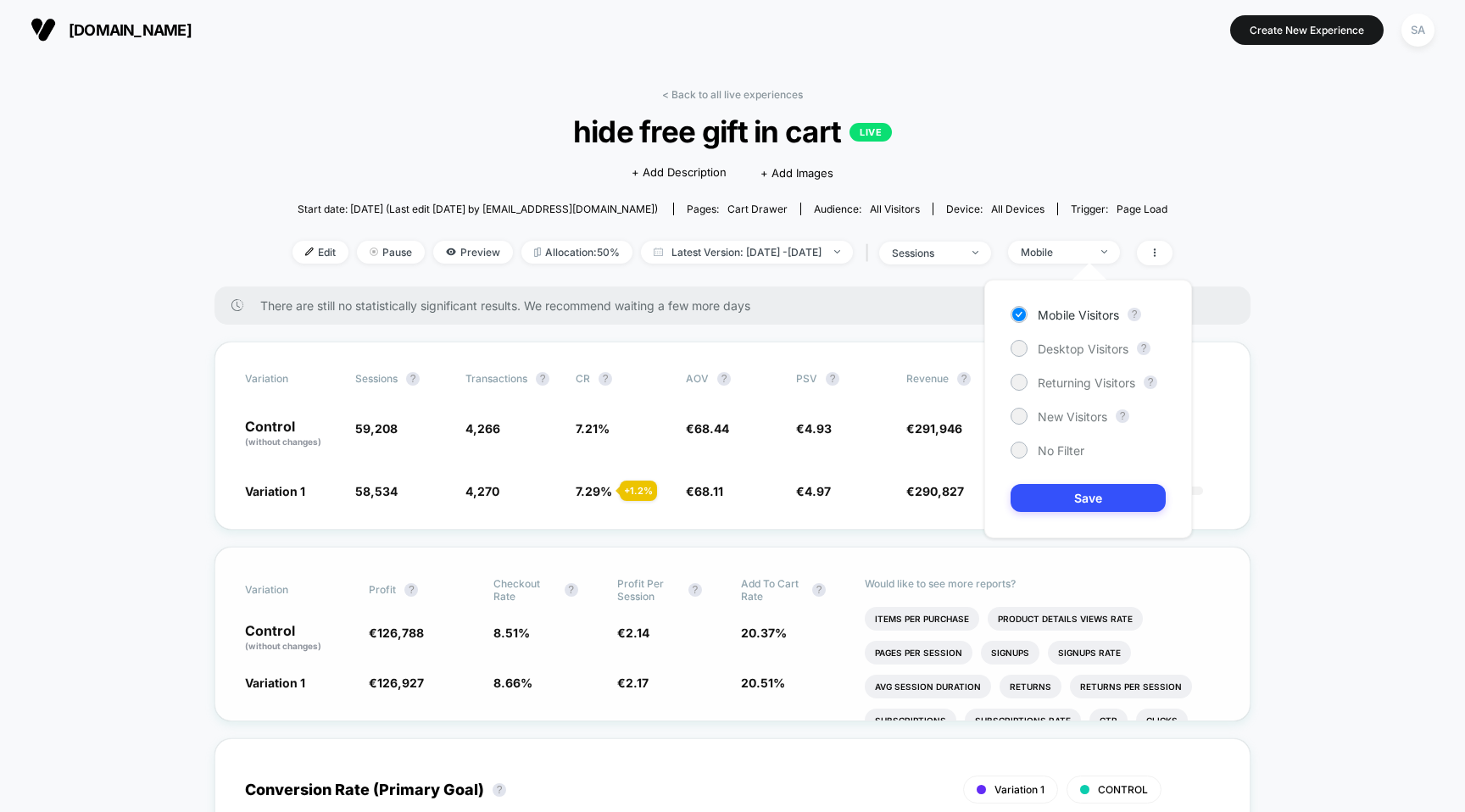
click at [704, 705] on div "Variation Profit ? Checkout Rate ? Profit Per Session ? Add To Cart Rate ? Cont…" at bounding box center [732, 634] width 1036 height 175
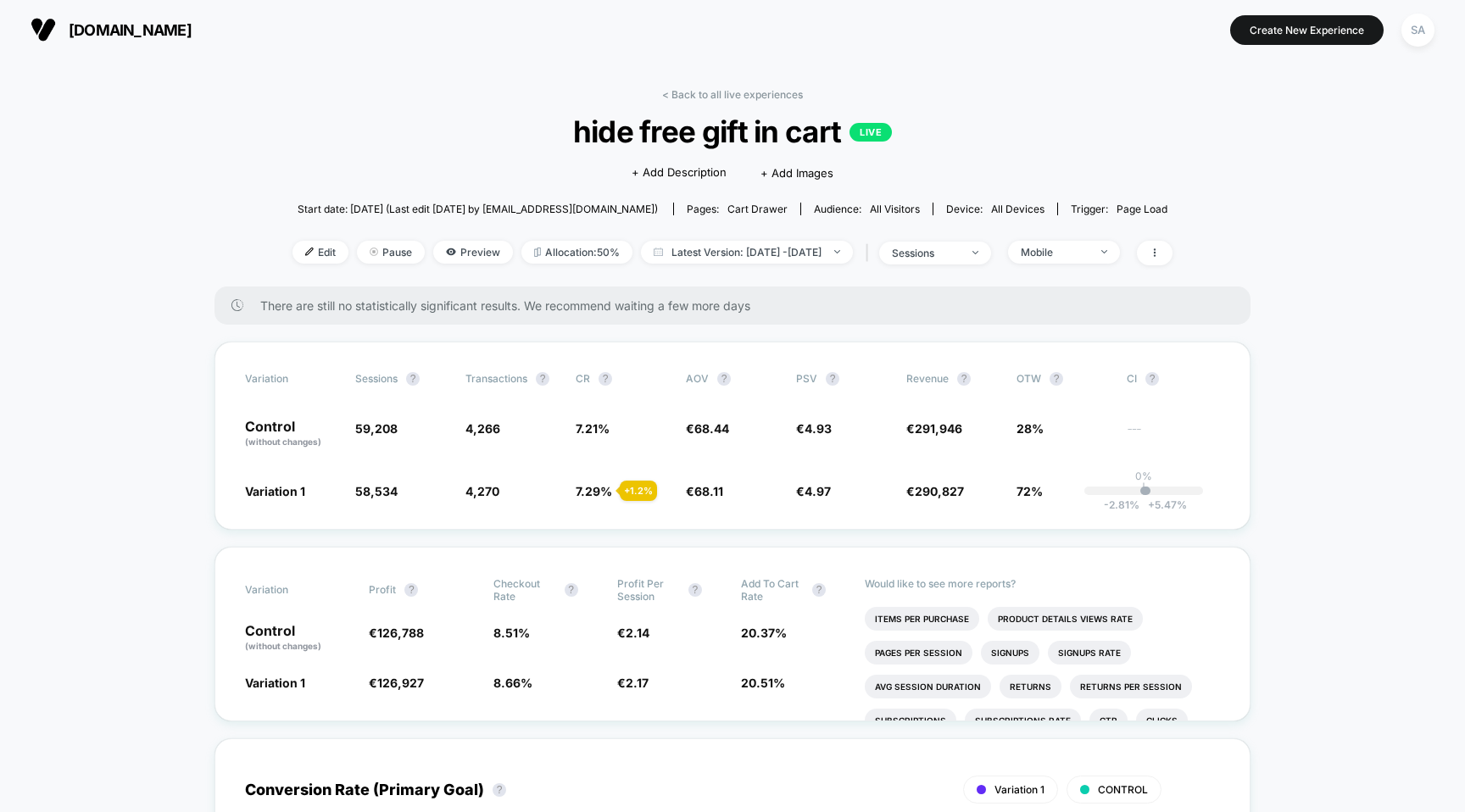
click at [1070, 271] on div "< Back to all live experiences hide free gift in cart LIVE Click to edit experi…" at bounding box center [732, 187] width 880 height 198
click at [1098, 241] on span "Mobile" at bounding box center [1064, 252] width 112 height 23
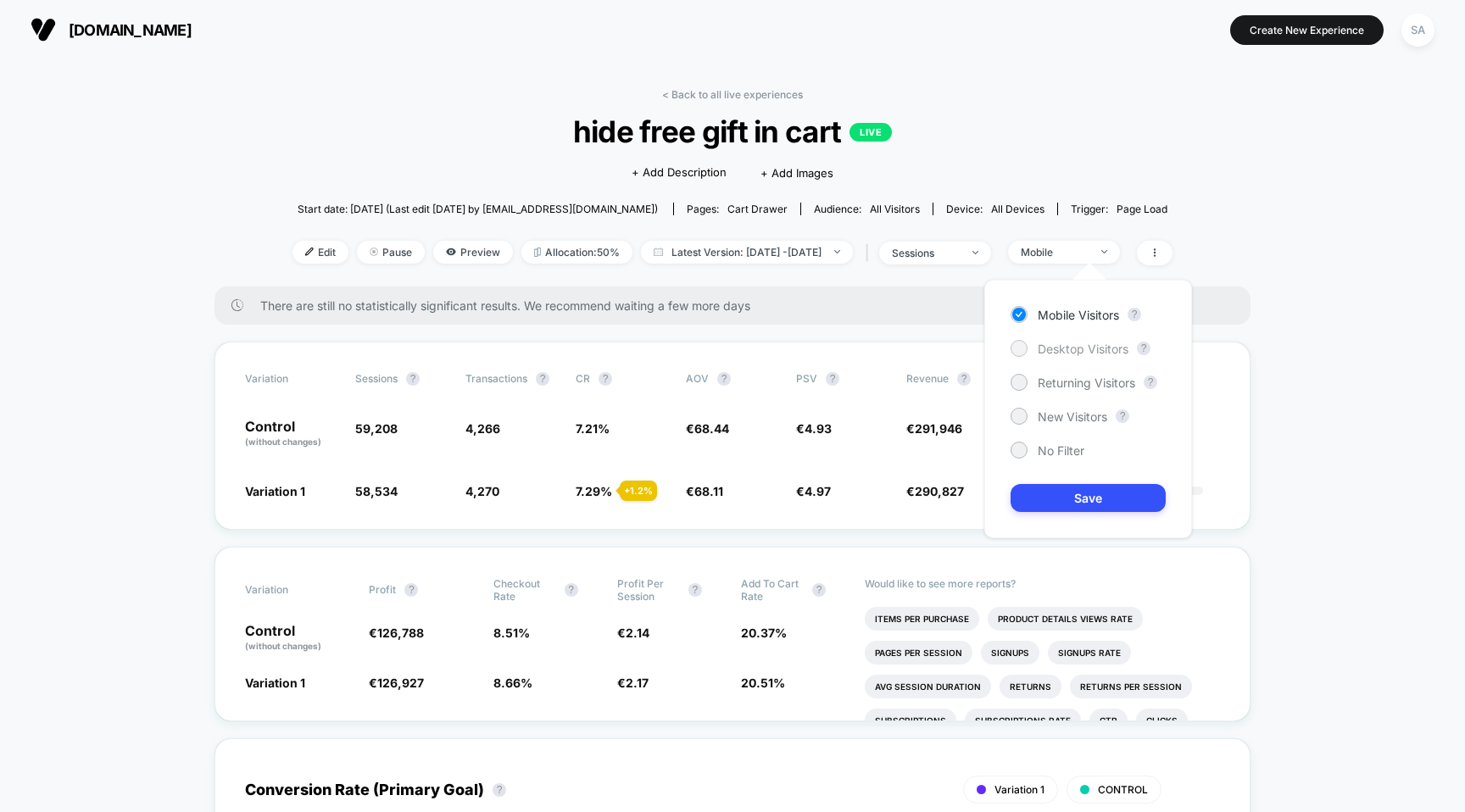
click at [1075, 346] on span "Desktop Visitors" at bounding box center [1083, 348] width 91 height 15
click at [1091, 494] on button "Save" at bounding box center [1089, 499] width 155 height 28
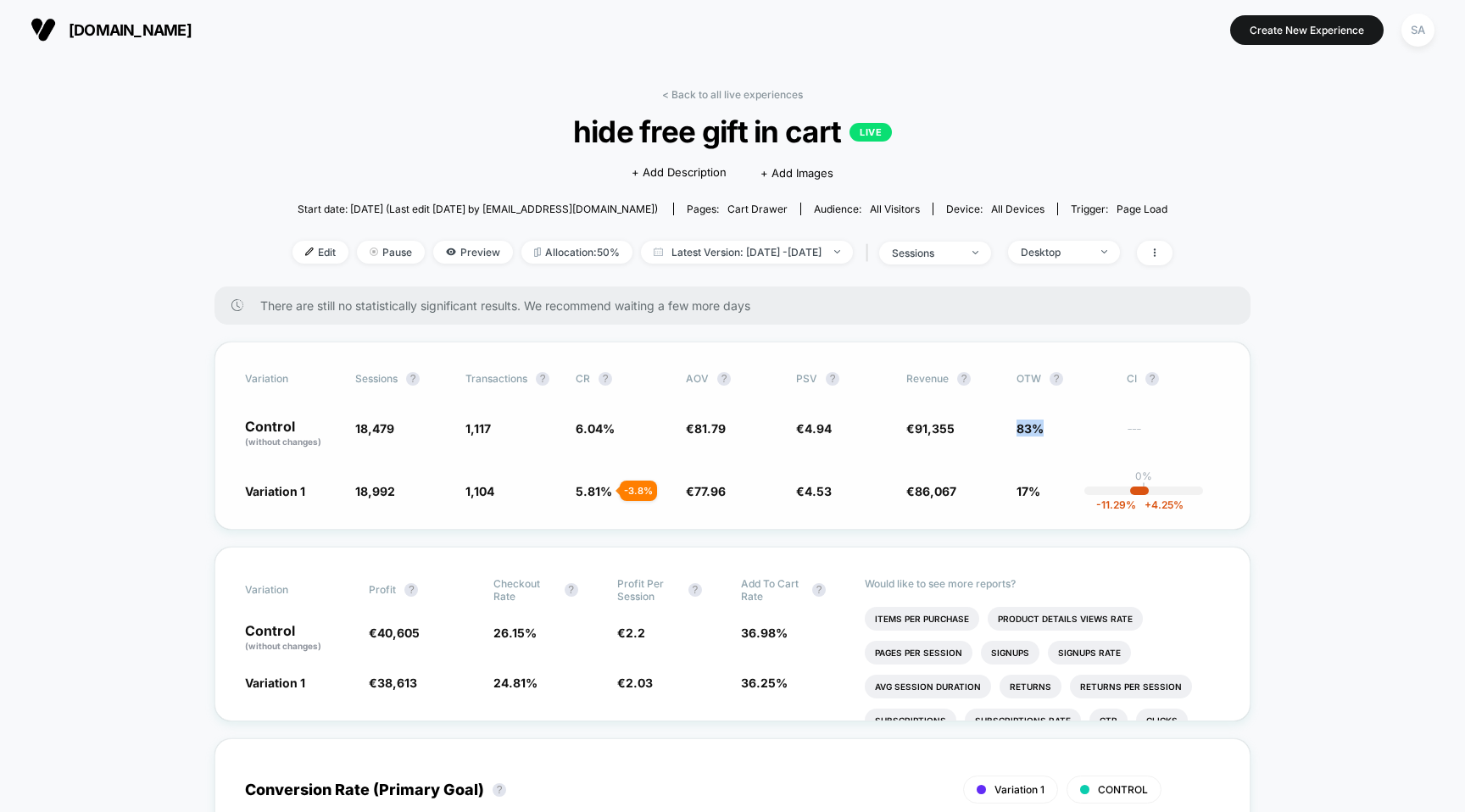
drag, startPoint x: 1046, startPoint y: 423, endPoint x: 1001, endPoint y: 423, distance: 45.0
click at [1001, 423] on div "Control (without changes) 18,479 1,117 6.04 % € 81.79 € 4.94 € 91,355 83% ---" at bounding box center [732, 434] width 975 height 29
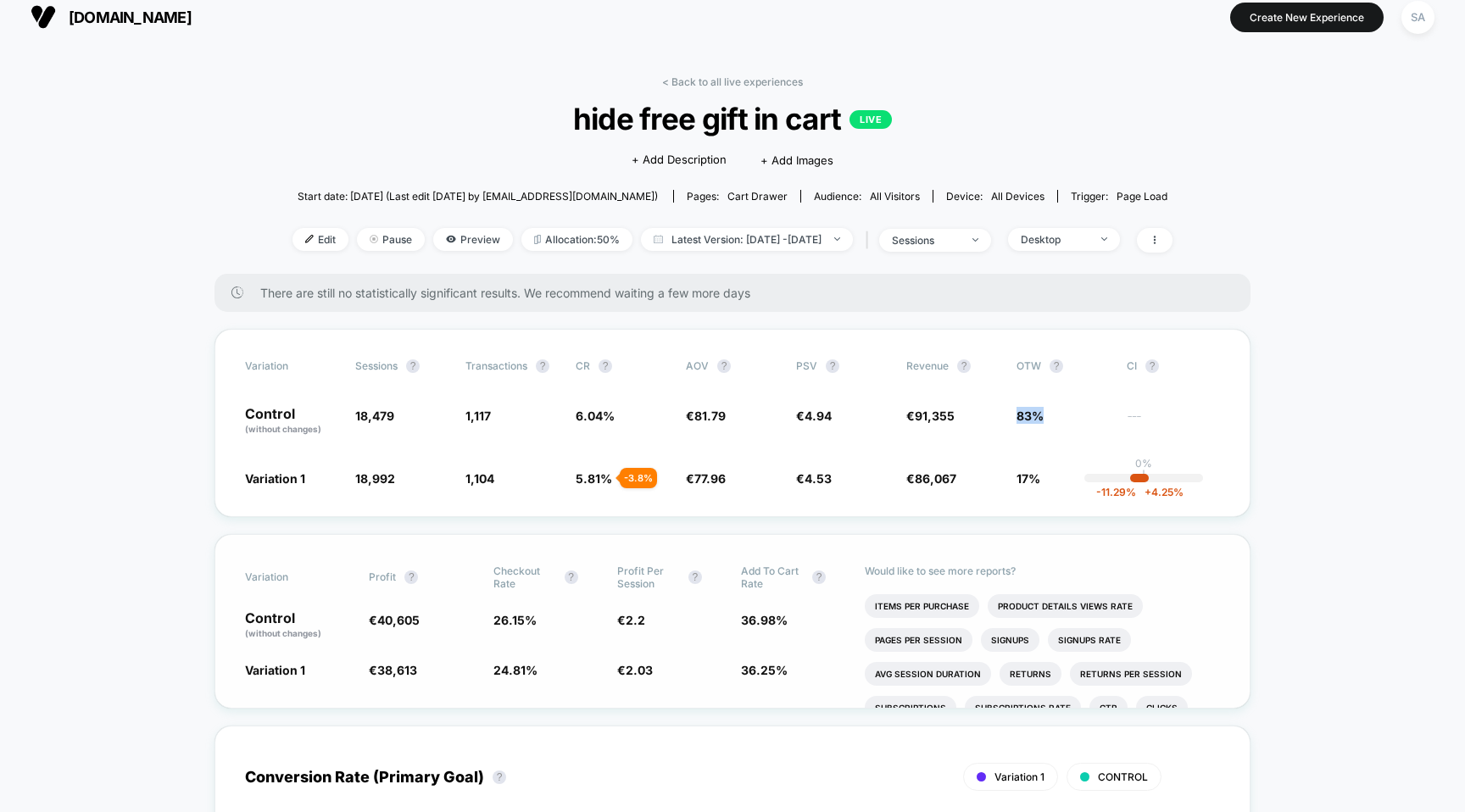
scroll to position [15, 0]
click at [131, 24] on span "[DOMAIN_NAME]" at bounding box center [130, 16] width 123 height 17
